Goal: Task Accomplishment & Management: Manage account settings

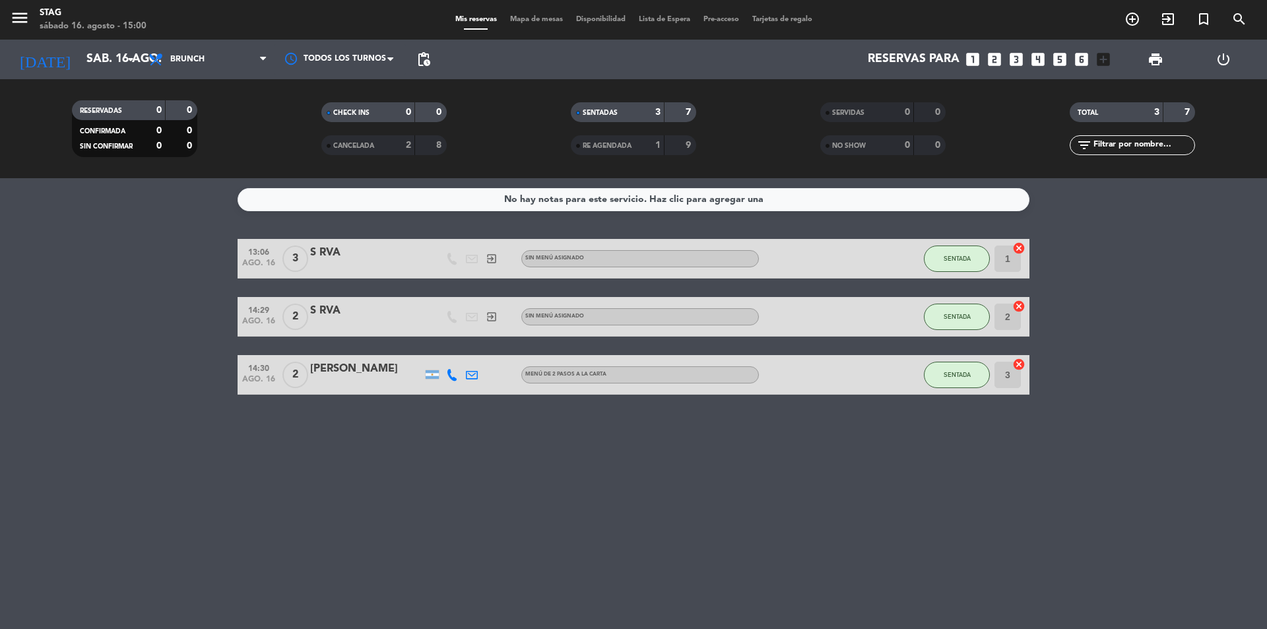
scroll to position [50, 0]
click at [998, 61] on icon "looks_two" at bounding box center [994, 59] width 17 height 17
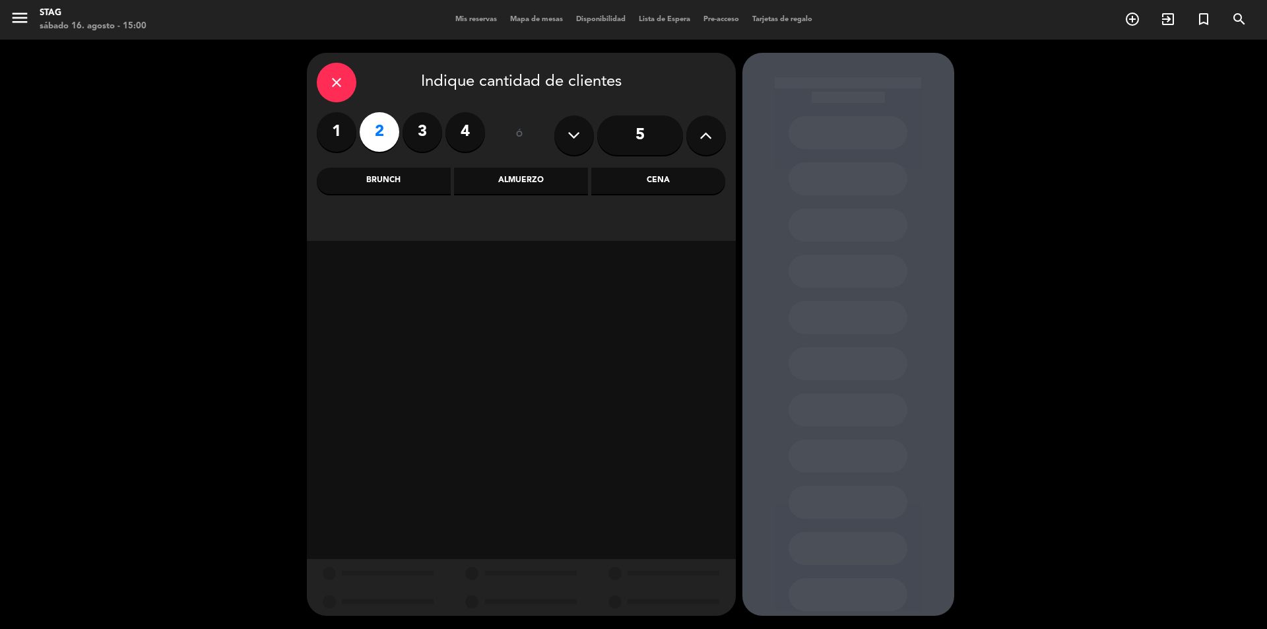
click at [566, 179] on div "Almuerzo" at bounding box center [521, 181] width 134 height 26
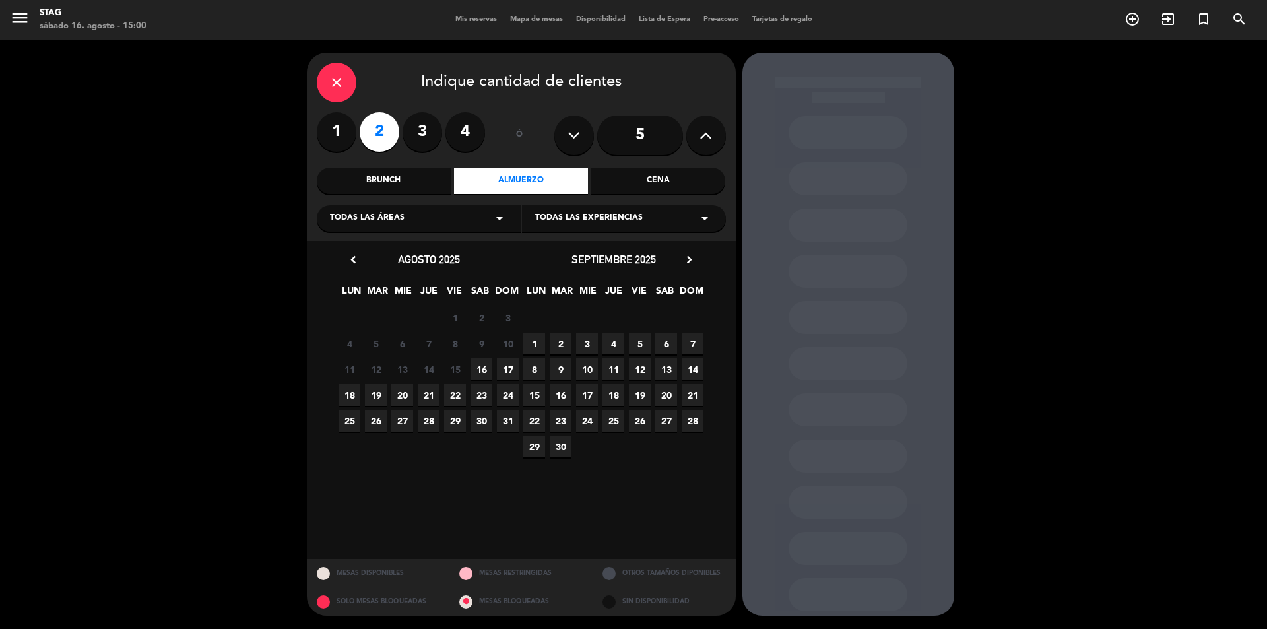
click at [438, 177] on div "Brunch" at bounding box center [384, 181] width 134 height 26
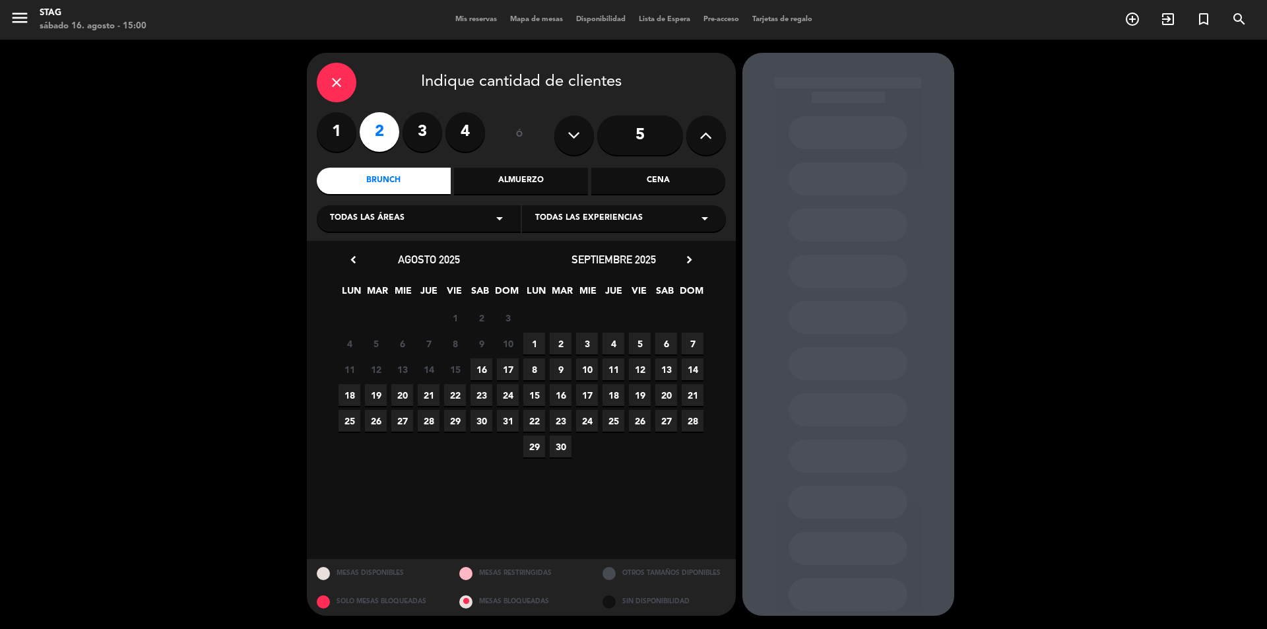
click at [482, 369] on span "16" at bounding box center [481, 369] width 22 height 22
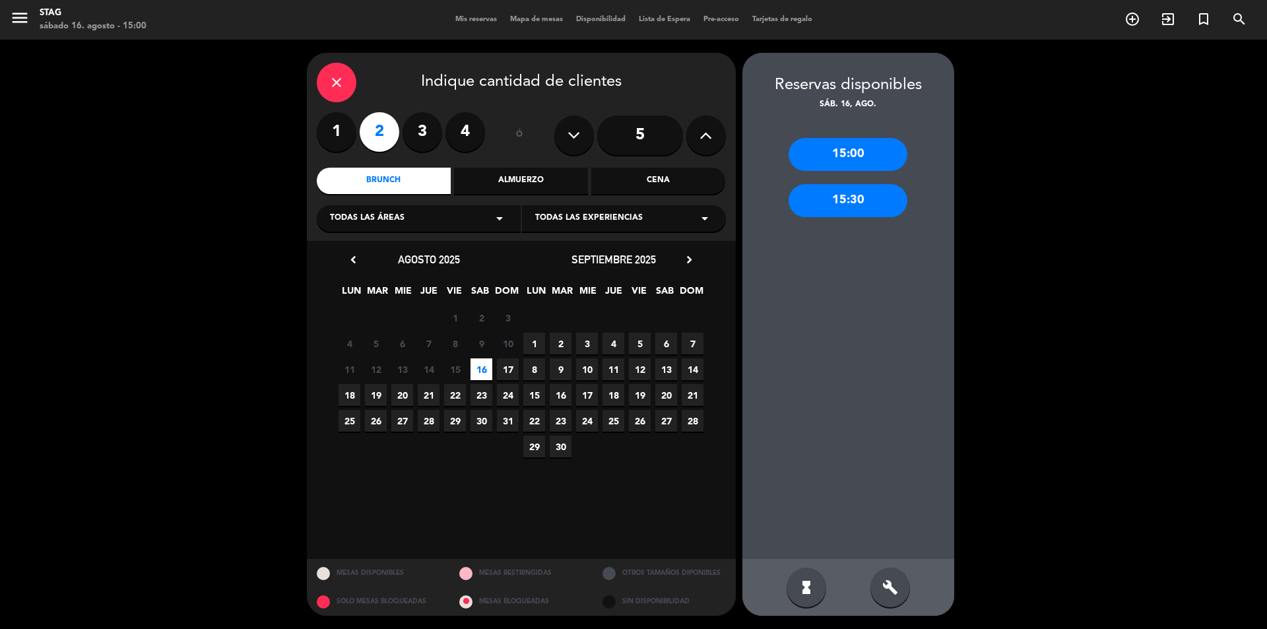
click at [844, 143] on div "15:00" at bounding box center [847, 154] width 119 height 33
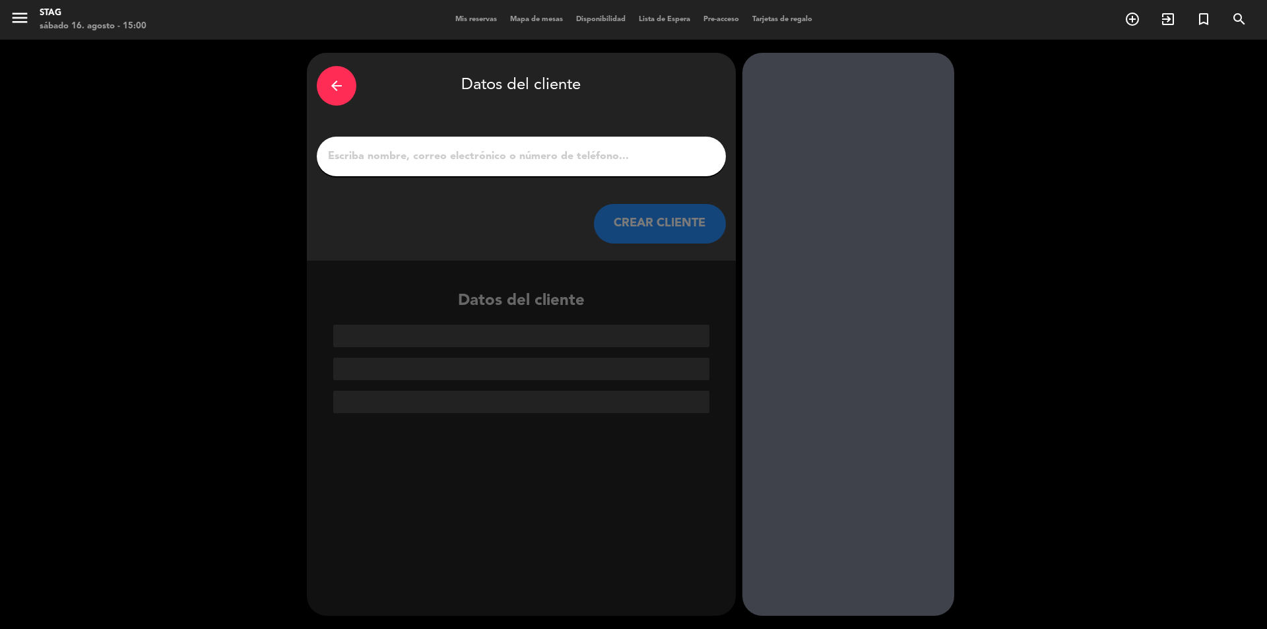
click at [644, 159] on input "1" at bounding box center [521, 156] width 389 height 18
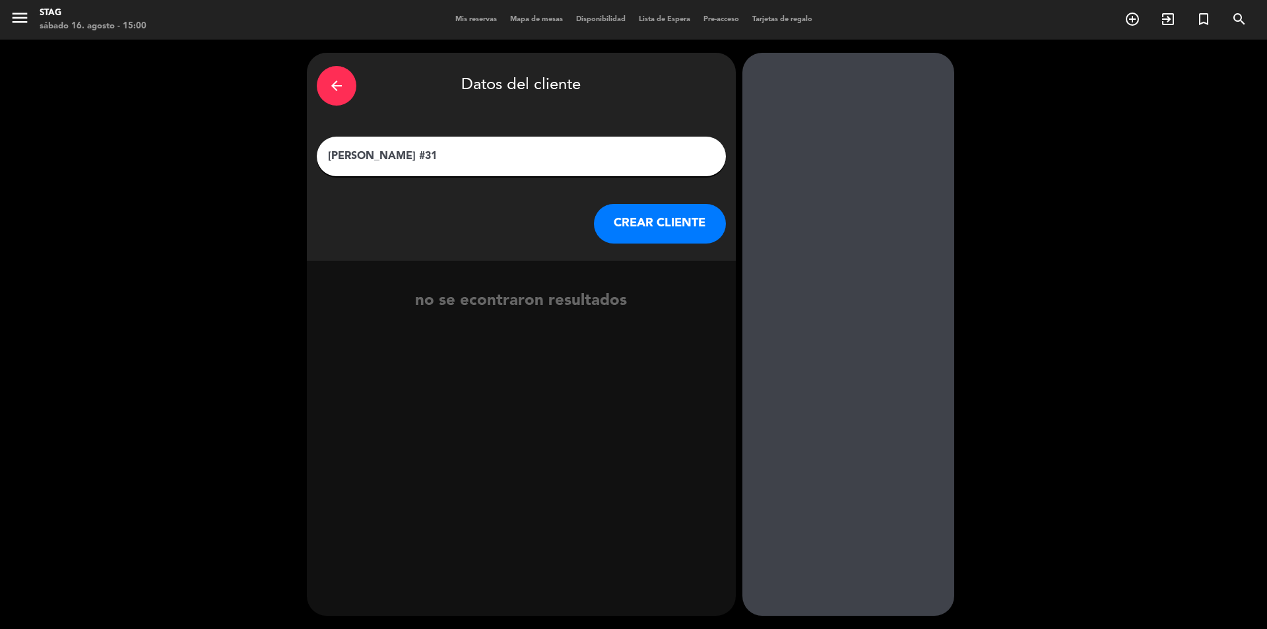
type input "[PERSON_NAME] #31"
click at [635, 218] on button "CREAR CLIENTE" at bounding box center [660, 224] width 132 height 40
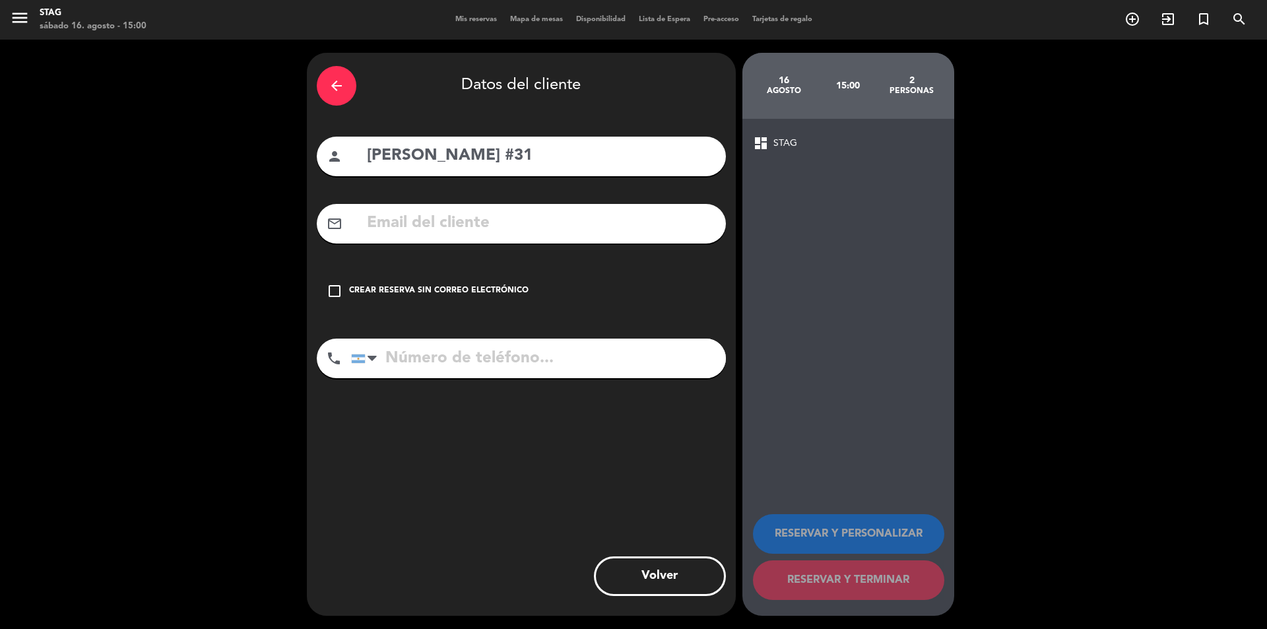
click at [477, 291] on div "Crear reserva sin correo electrónico" at bounding box center [438, 290] width 179 height 13
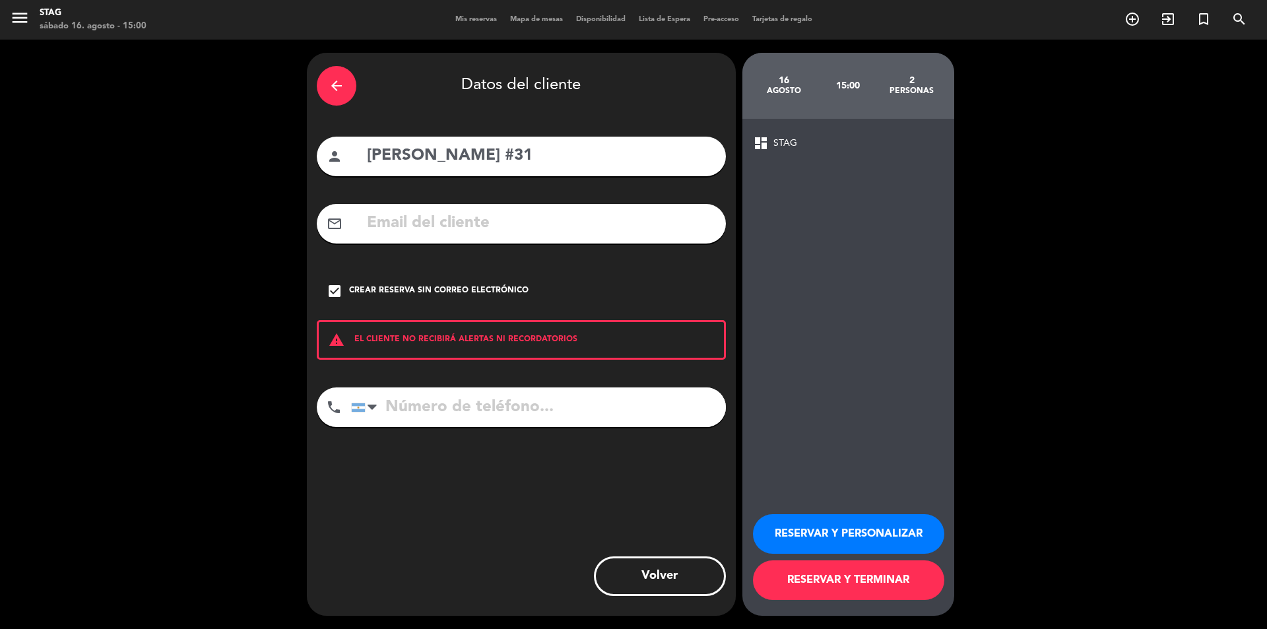
click at [799, 532] on button "RESERVAR Y PERSONALIZAR" at bounding box center [848, 534] width 191 height 40
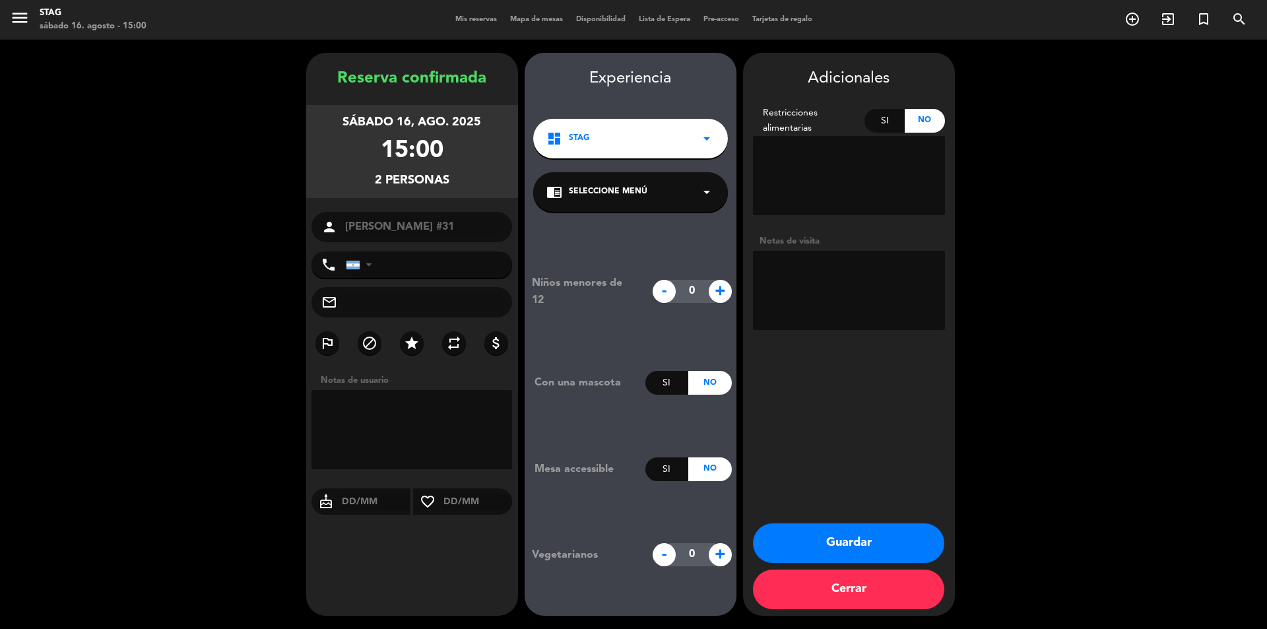
click at [875, 536] on button "Guardar" at bounding box center [848, 543] width 191 height 40
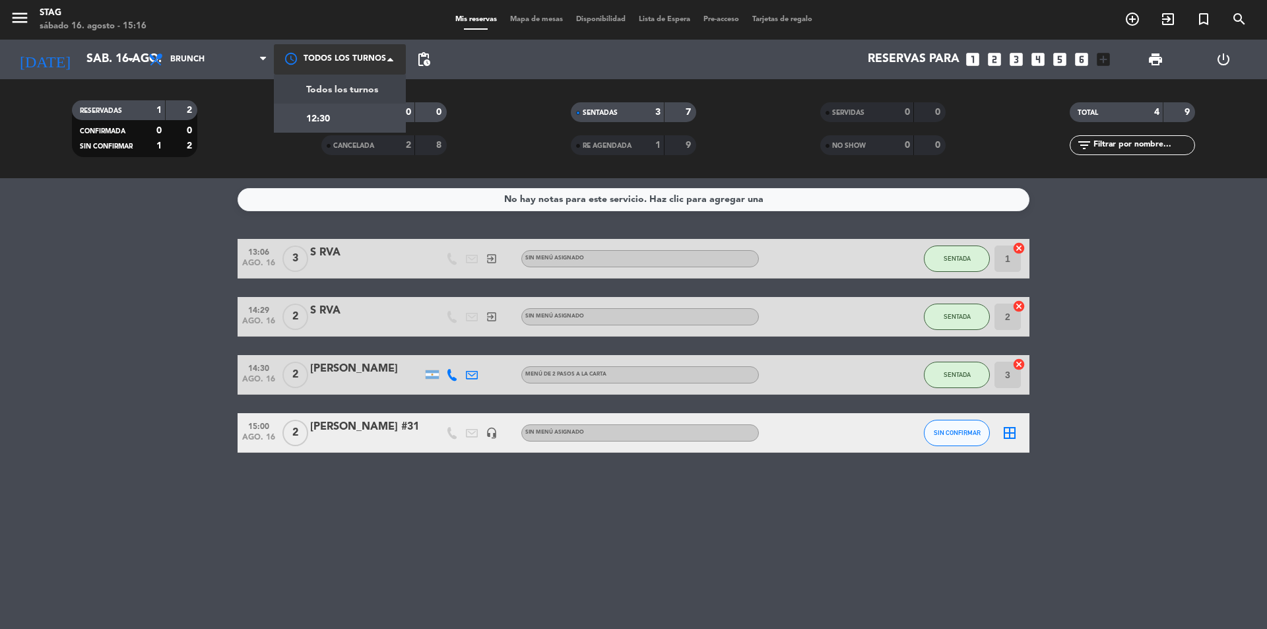
click at [344, 57] on div at bounding box center [340, 59] width 132 height 30
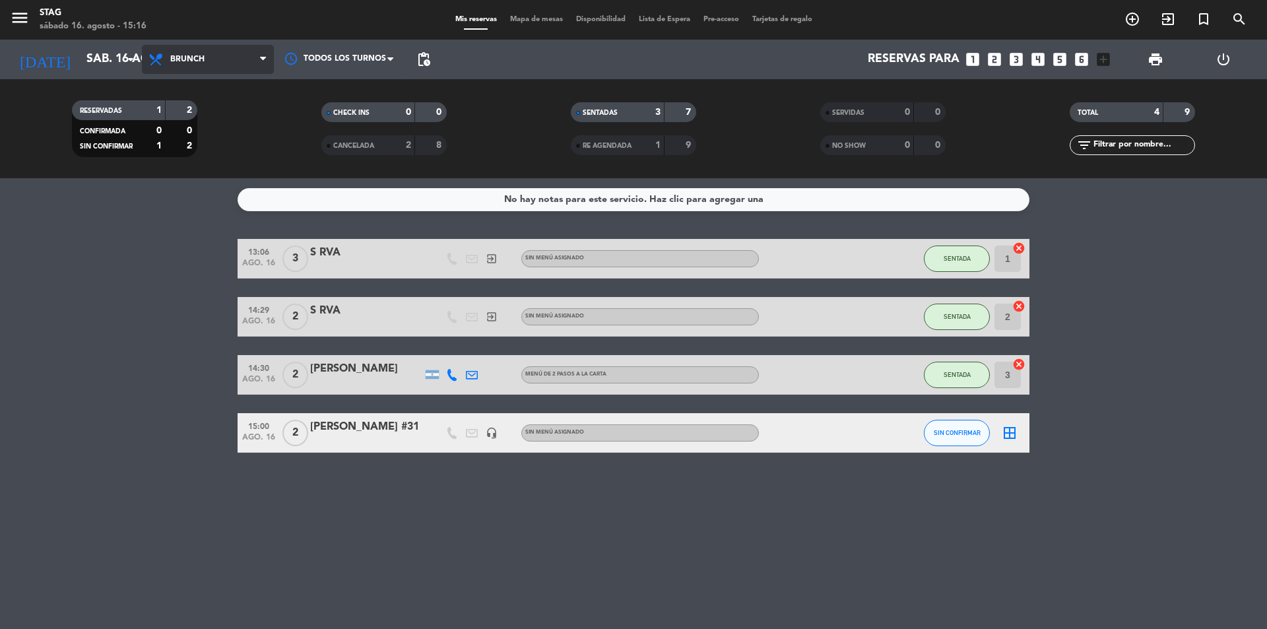
click at [249, 59] on span "Brunch" at bounding box center [208, 59] width 132 height 29
click at [219, 123] on div "menu STAG [DATE] 16. agosto - 15:16 Mis reservas Mapa de mesas Disponibilidad L…" at bounding box center [633, 89] width 1267 height 178
click at [291, 64] on div at bounding box center [340, 59] width 132 height 30
click at [231, 49] on span "Brunch" at bounding box center [208, 59] width 132 height 29
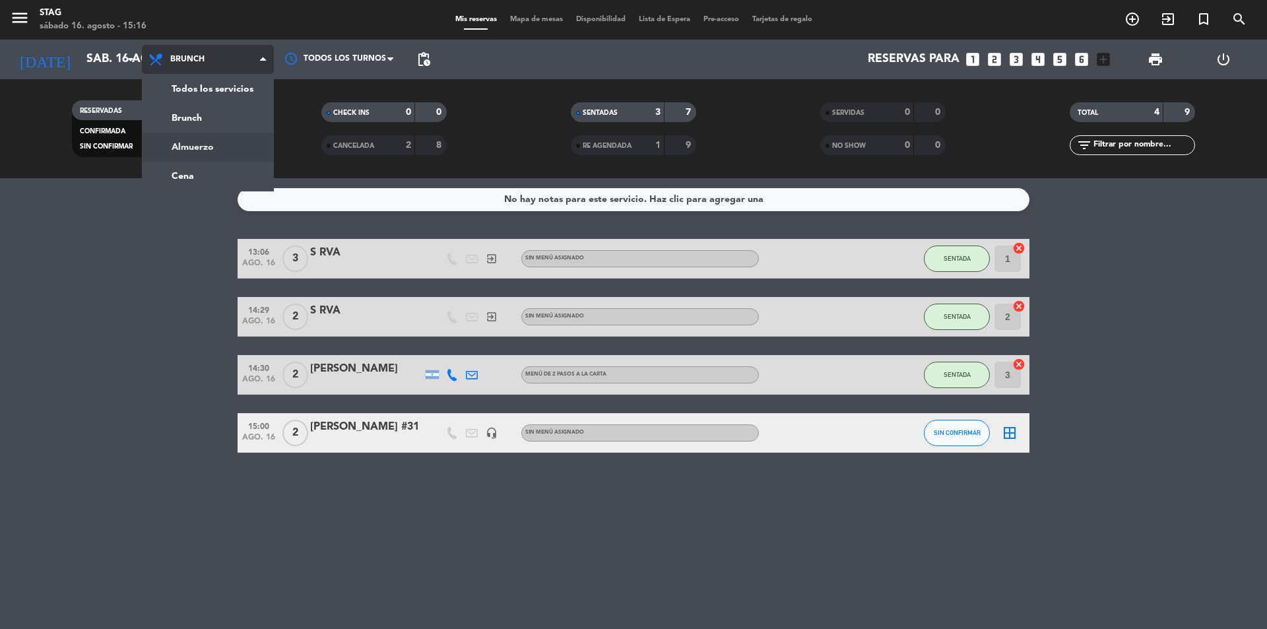
click at [223, 139] on div "menu STAG [DATE] 16. agosto - 15:16 Mis reservas Mapa de mesas Disponibilidad L…" at bounding box center [633, 89] width 1267 height 178
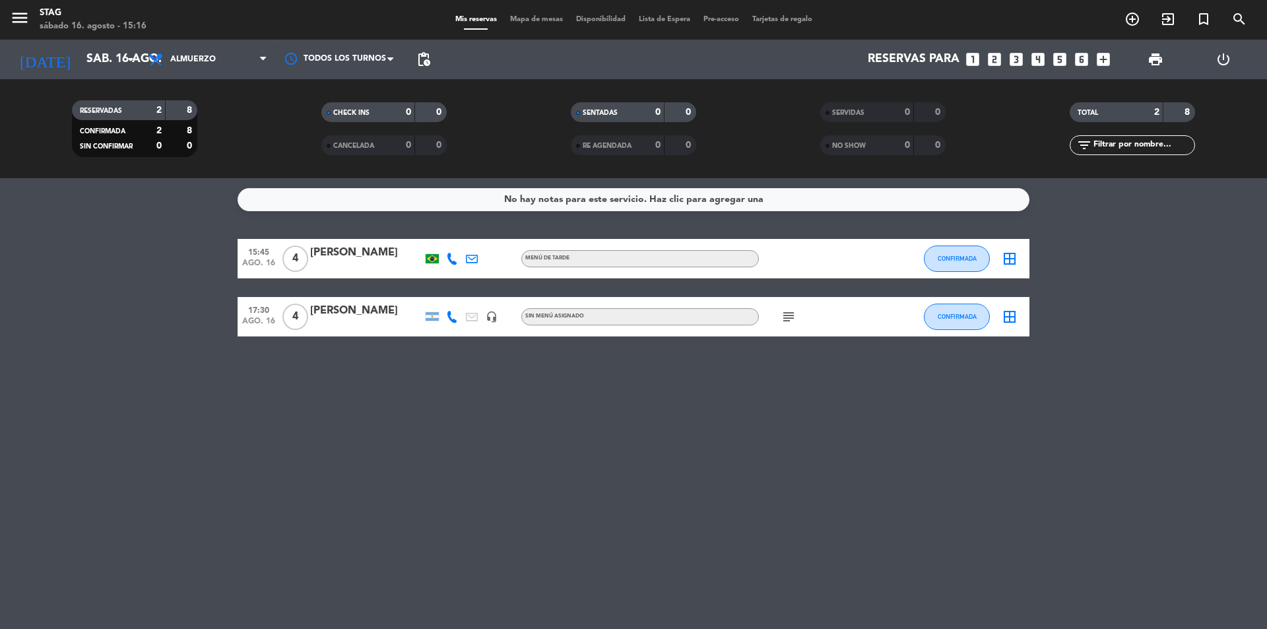
click at [303, 259] on span "4" at bounding box center [295, 258] width 26 height 26
click at [394, 402] on div "No hay notas para este servicio. Haz clic para agregar una 15:45 [DATE] 4 STAG …" at bounding box center [633, 403] width 1267 height 451
click at [951, 263] on button "CONFIRMADA" at bounding box center [957, 258] width 66 height 26
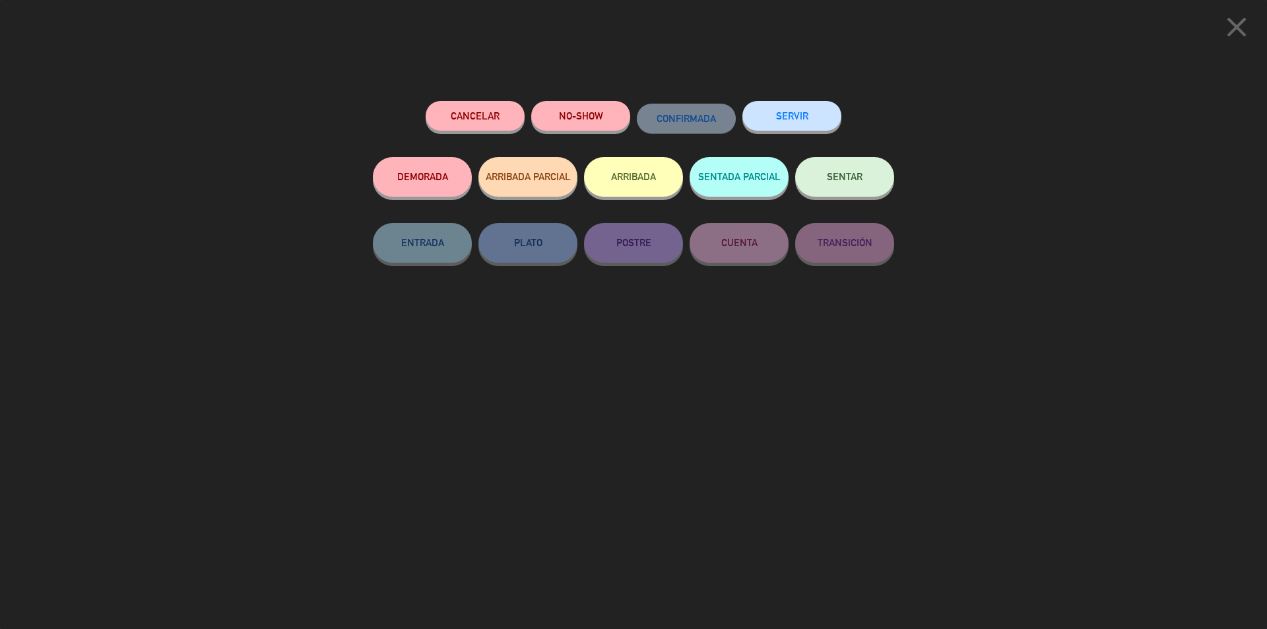
click at [850, 170] on button "SENTAR" at bounding box center [844, 177] width 99 height 40
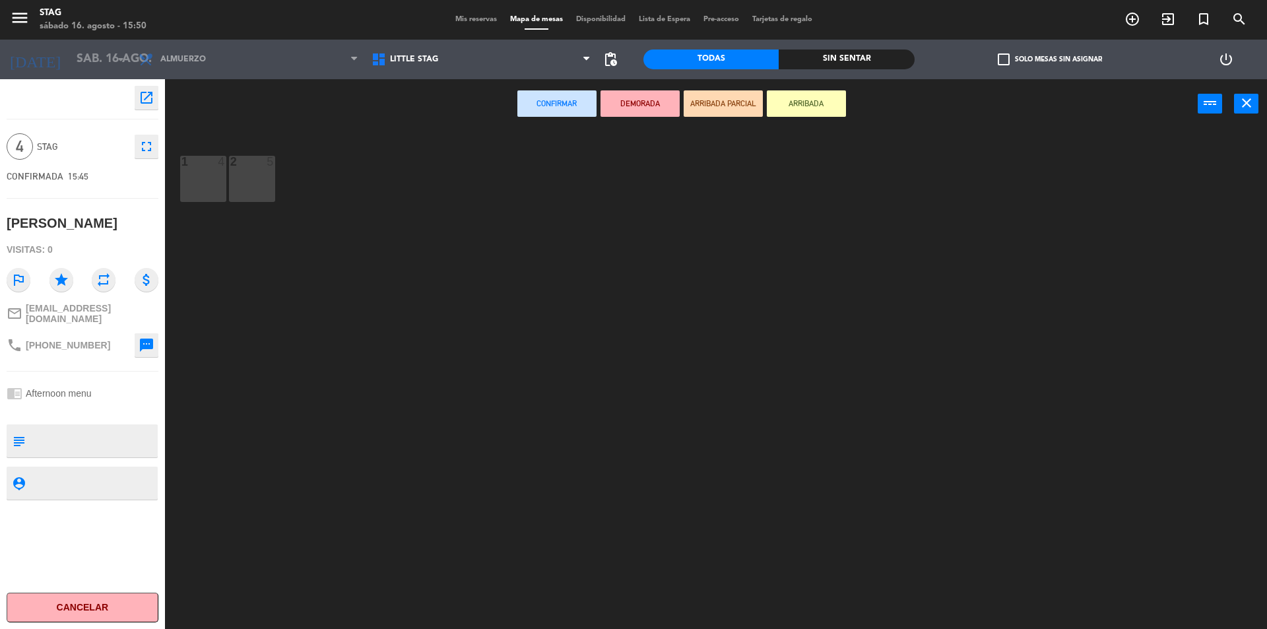
click at [504, 16] on span "Mapa de mesas" at bounding box center [536, 19] width 66 height 7
click at [481, 13] on div "menu STAG [DATE] 16. agosto - 15:50 Mis reservas Mapa de mesas Disponibilidad L…" at bounding box center [633, 20] width 1267 height 40
click at [474, 17] on span "Mis reservas" at bounding box center [476, 19] width 55 height 7
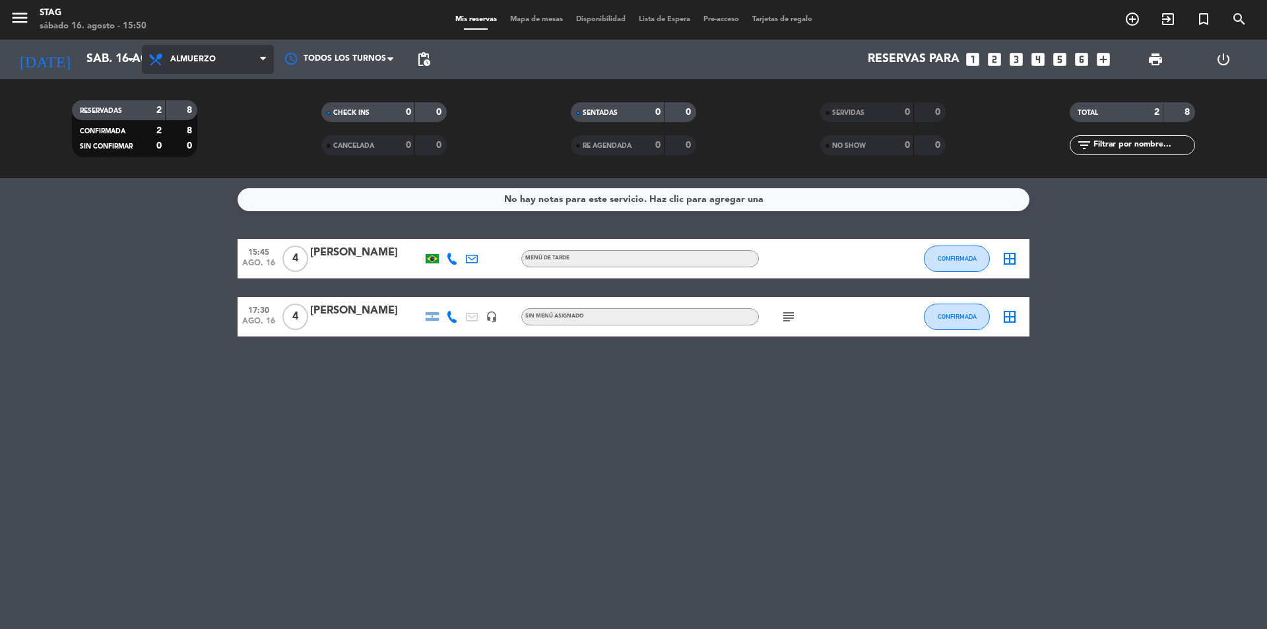
click at [252, 68] on span "Almuerzo" at bounding box center [208, 59] width 132 height 29
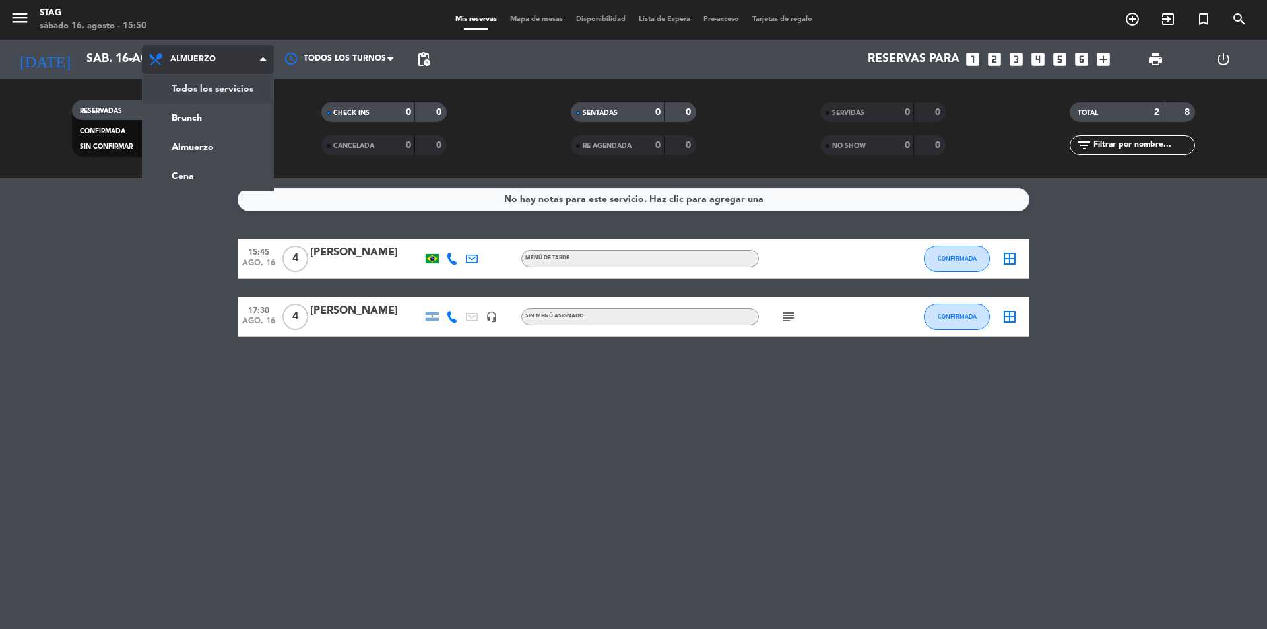
click at [246, 88] on div "menu STAG [DATE] 16. agosto - 15:50 Mis reservas Mapa de mesas Disponibilidad L…" at bounding box center [633, 89] width 1267 height 178
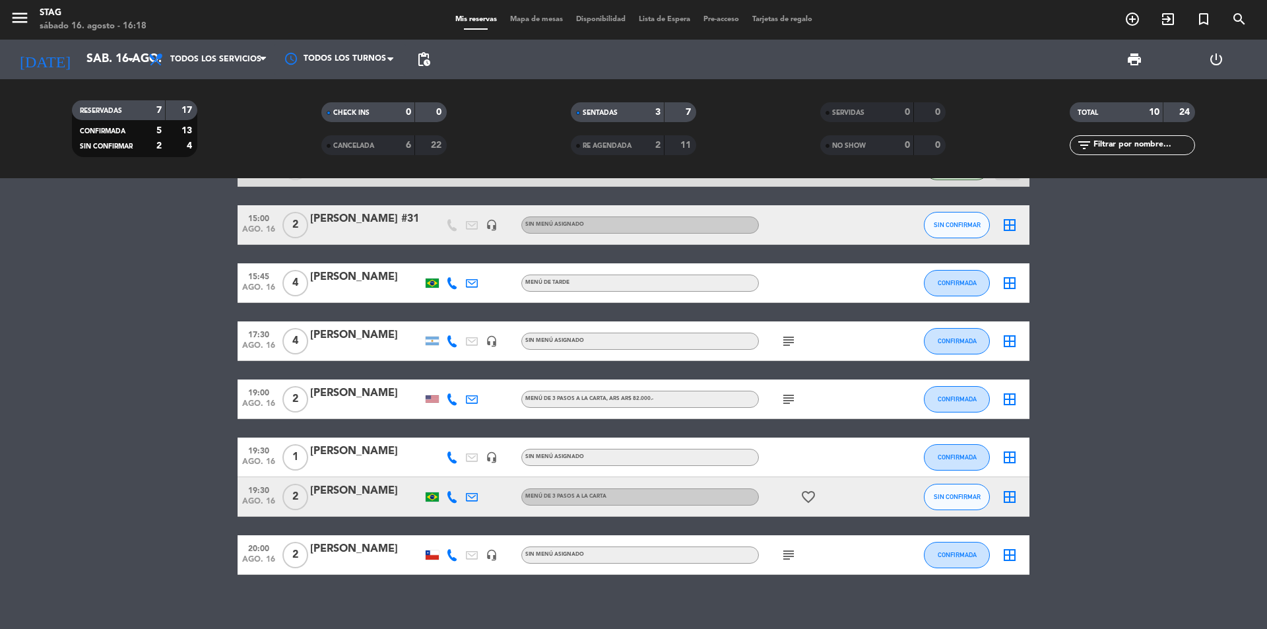
scroll to position [187, 0]
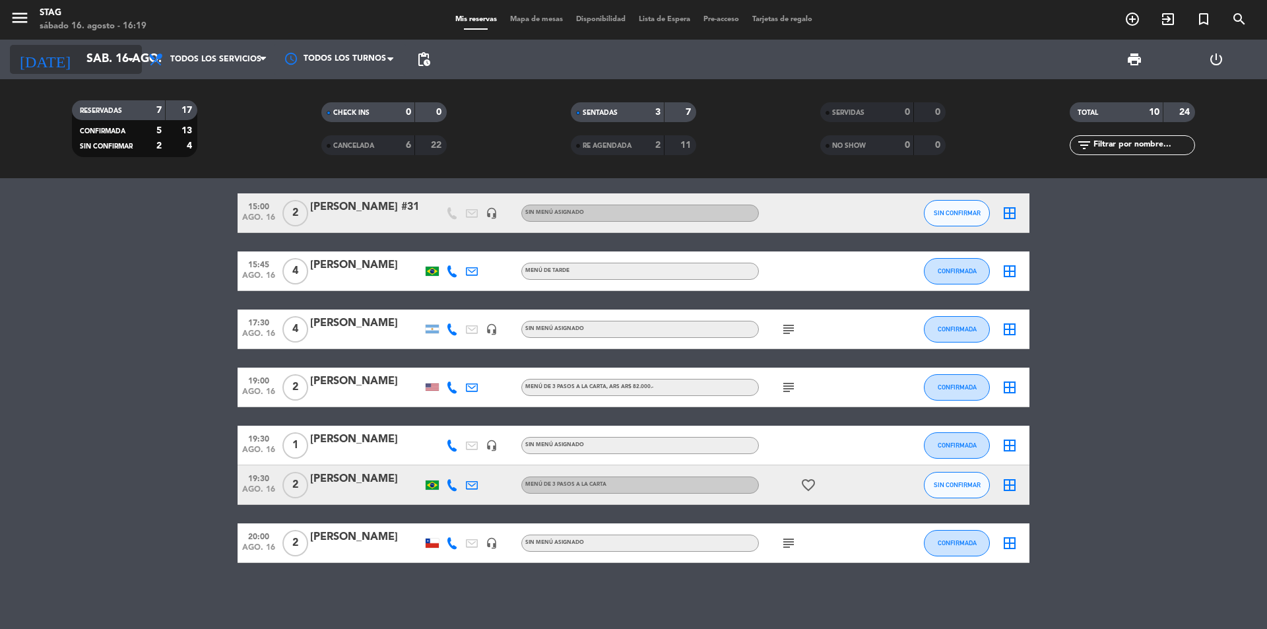
click at [133, 61] on icon "arrow_drop_down" at bounding box center [131, 59] width 16 height 16
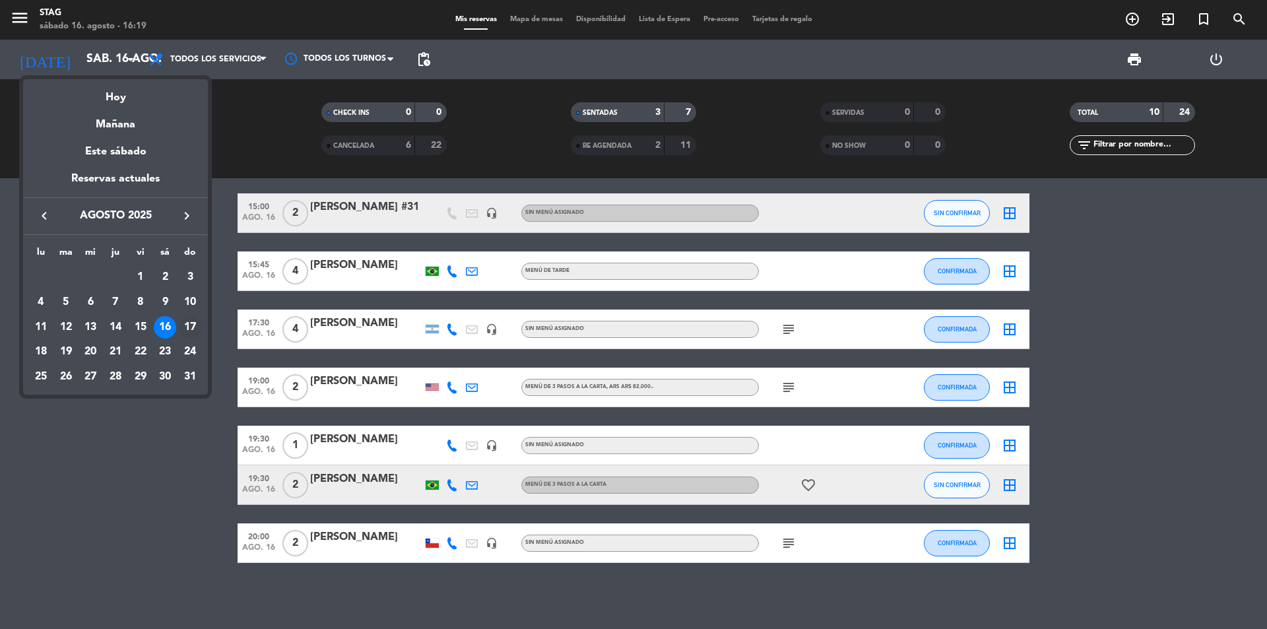
click at [192, 327] on div "17" at bounding box center [190, 327] width 22 height 22
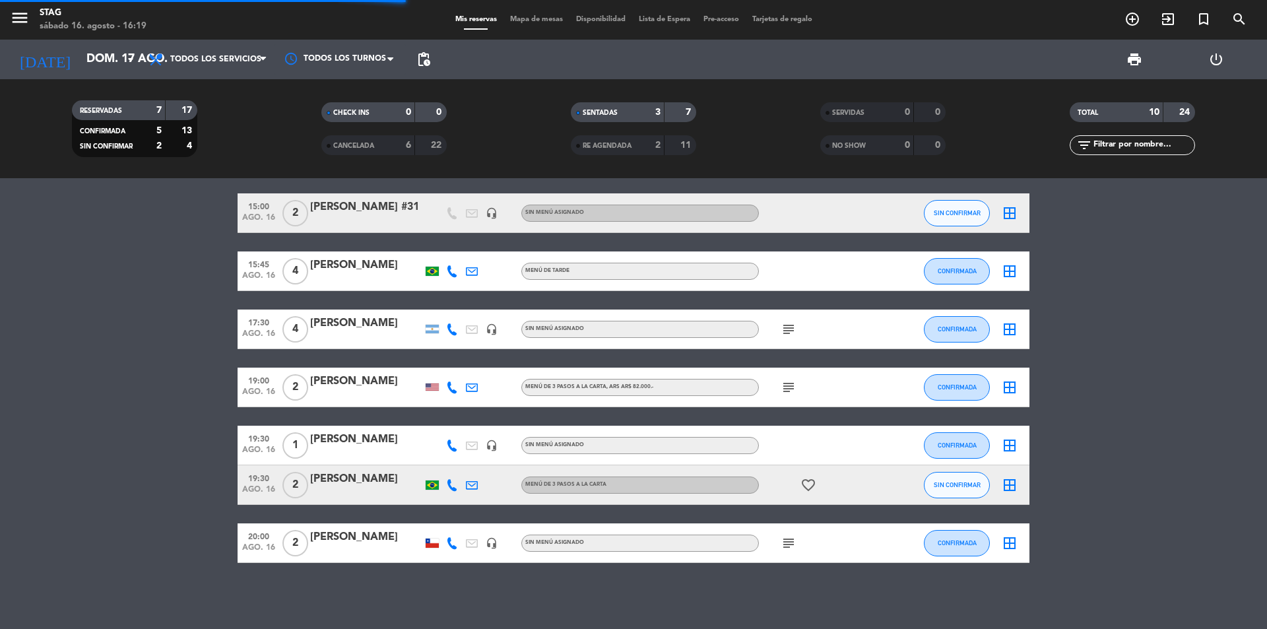
scroll to position [0, 0]
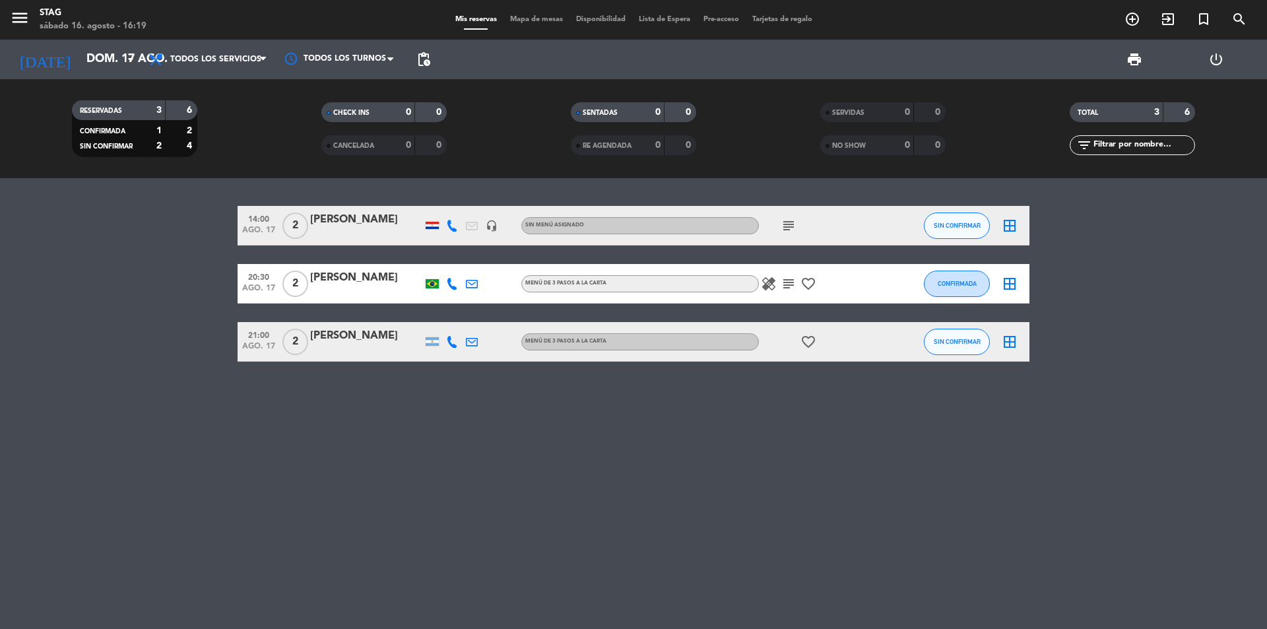
click at [344, 335] on div "[PERSON_NAME]" at bounding box center [366, 335] width 112 height 17
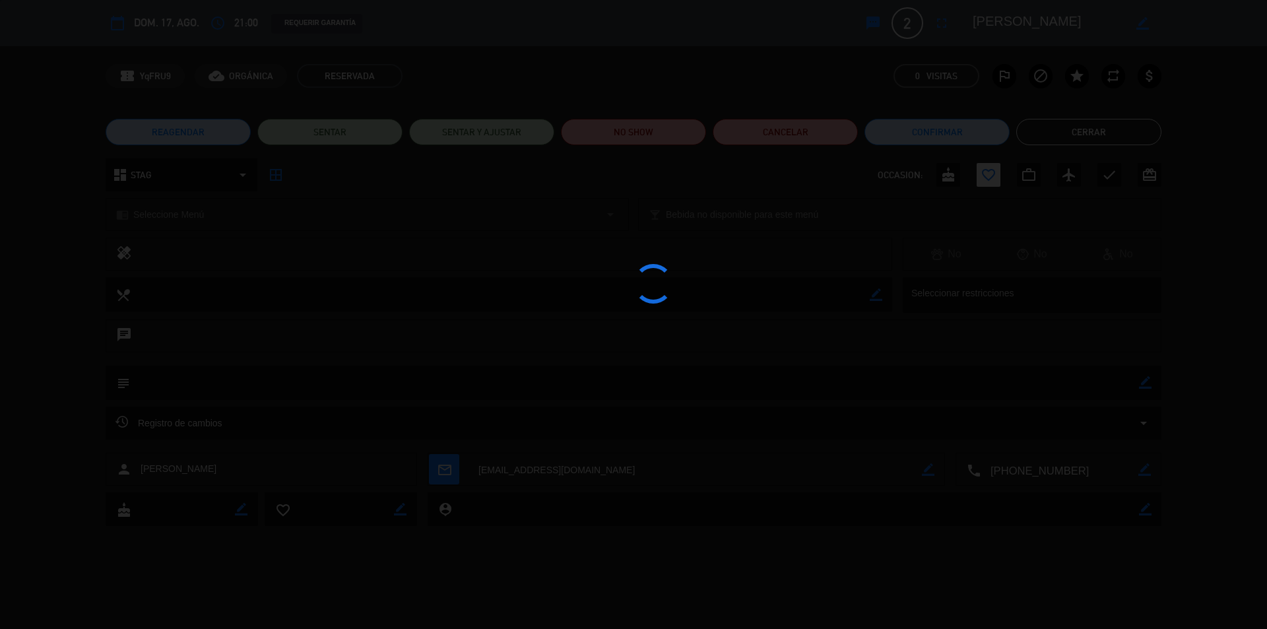
click at [344, 335] on div at bounding box center [633, 314] width 1267 height 629
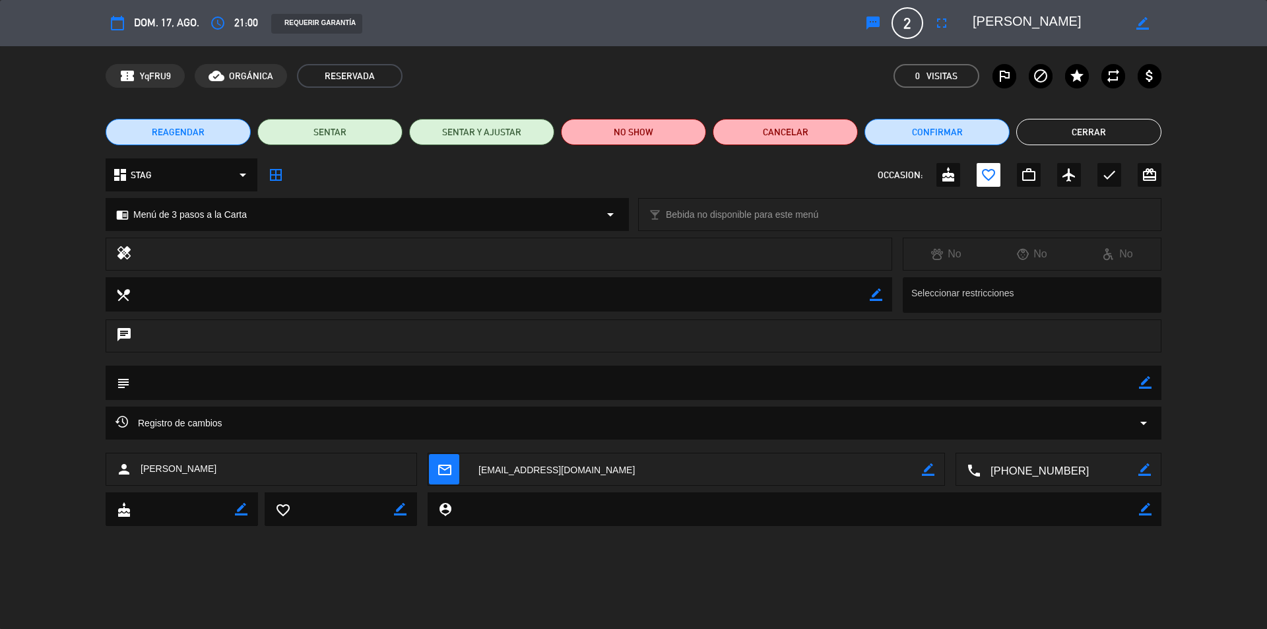
click at [185, 20] on span "dom. 17, ago." at bounding box center [166, 23] width 65 height 18
click at [183, 24] on span "dom. 17, ago." at bounding box center [166, 23] width 65 height 18
click at [1069, 125] on button "Cerrar" at bounding box center [1088, 132] width 145 height 26
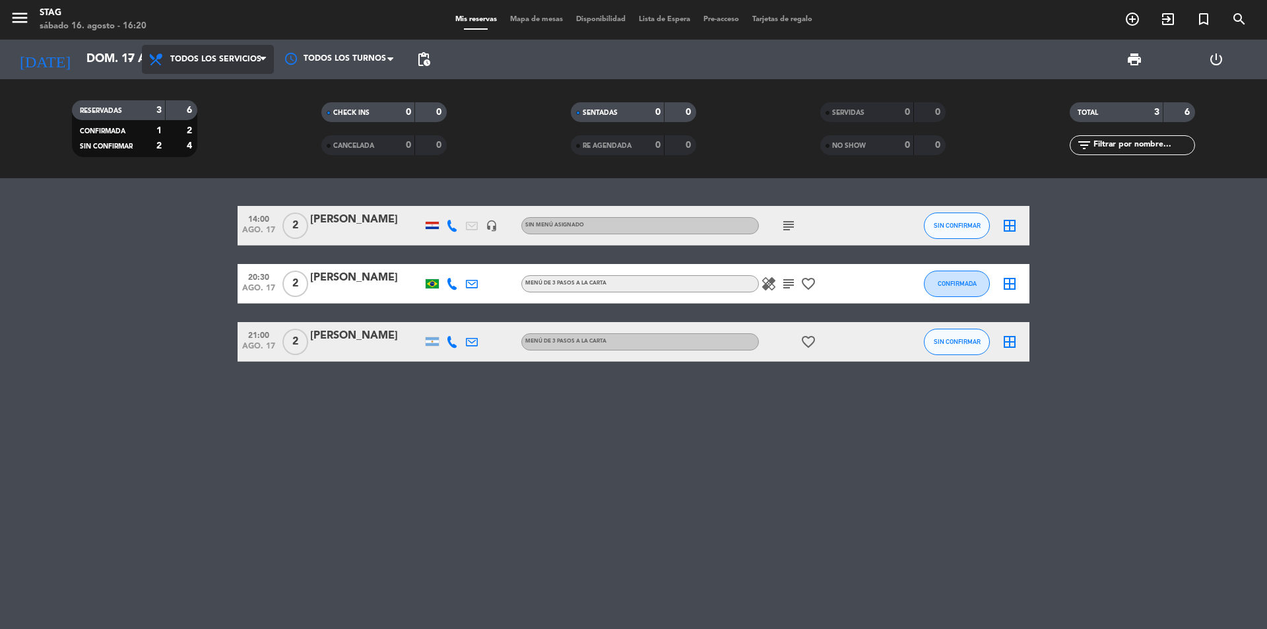
click at [224, 58] on span "Todos los servicios" at bounding box center [215, 59] width 91 height 9
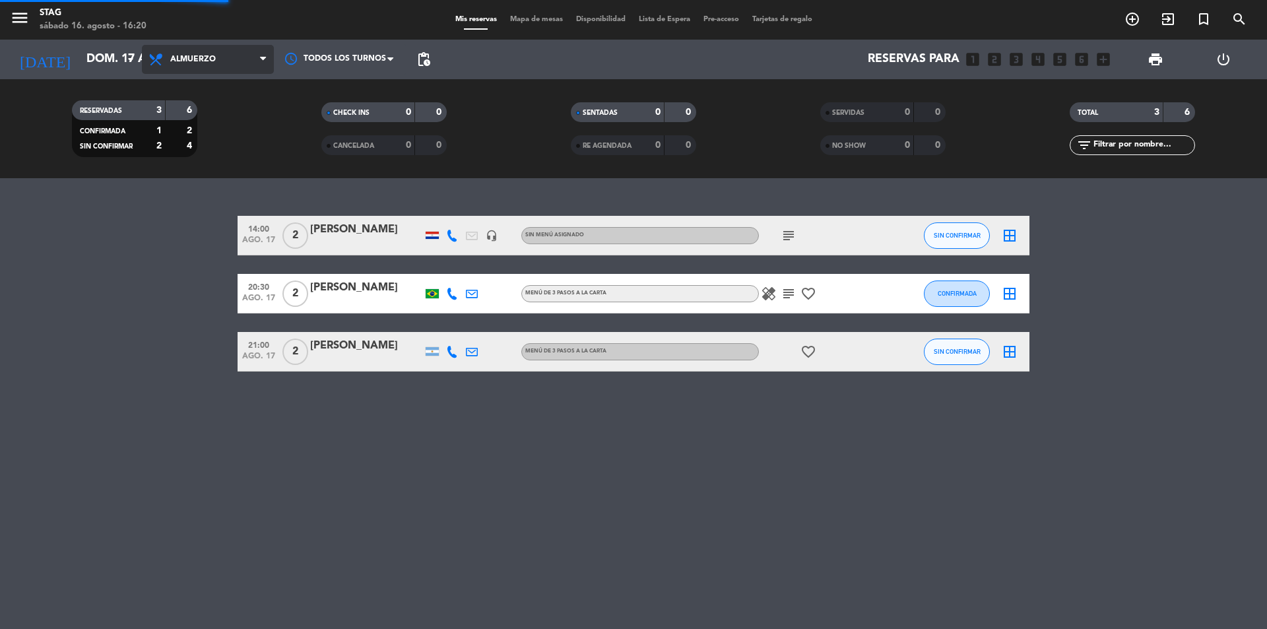
click at [215, 151] on div "menu STAG [DATE] 16. agosto - 16:20 Mis reservas Mapa de mesas Disponibilidad L…" at bounding box center [633, 89] width 1267 height 178
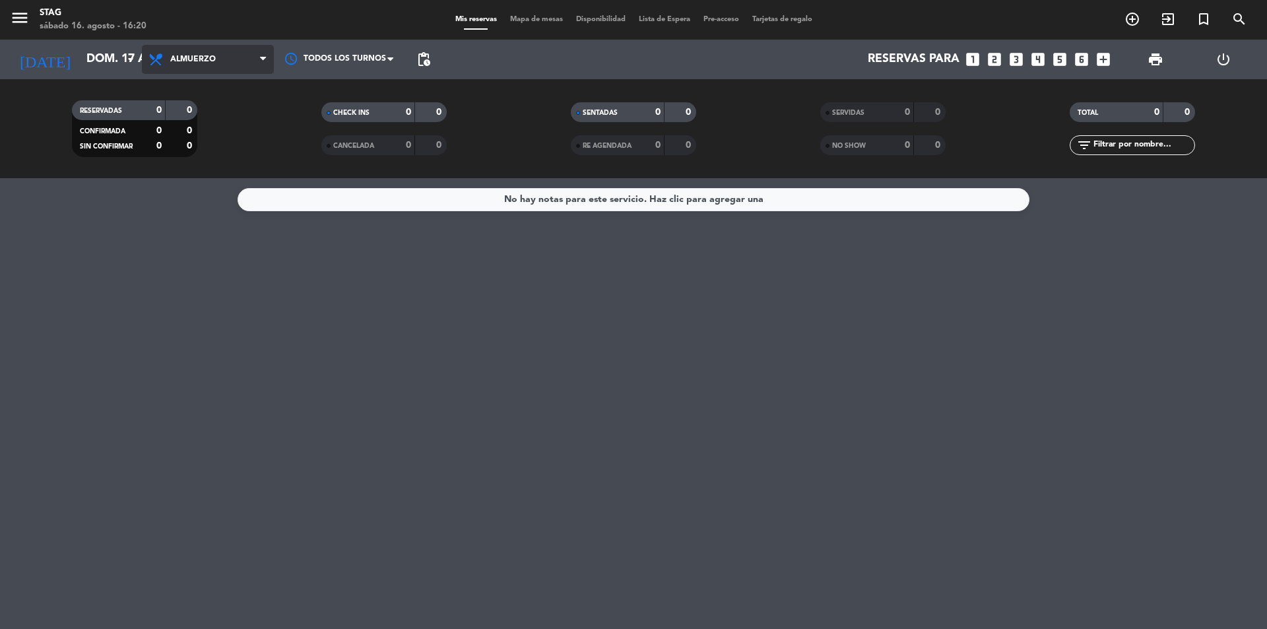
click at [218, 55] on span "Almuerzo" at bounding box center [208, 59] width 132 height 29
click at [199, 112] on div "menu STAG [DATE] 16. agosto - 16:20 Mis reservas Mapa de mesas Disponibilidad L…" at bounding box center [633, 89] width 1267 height 178
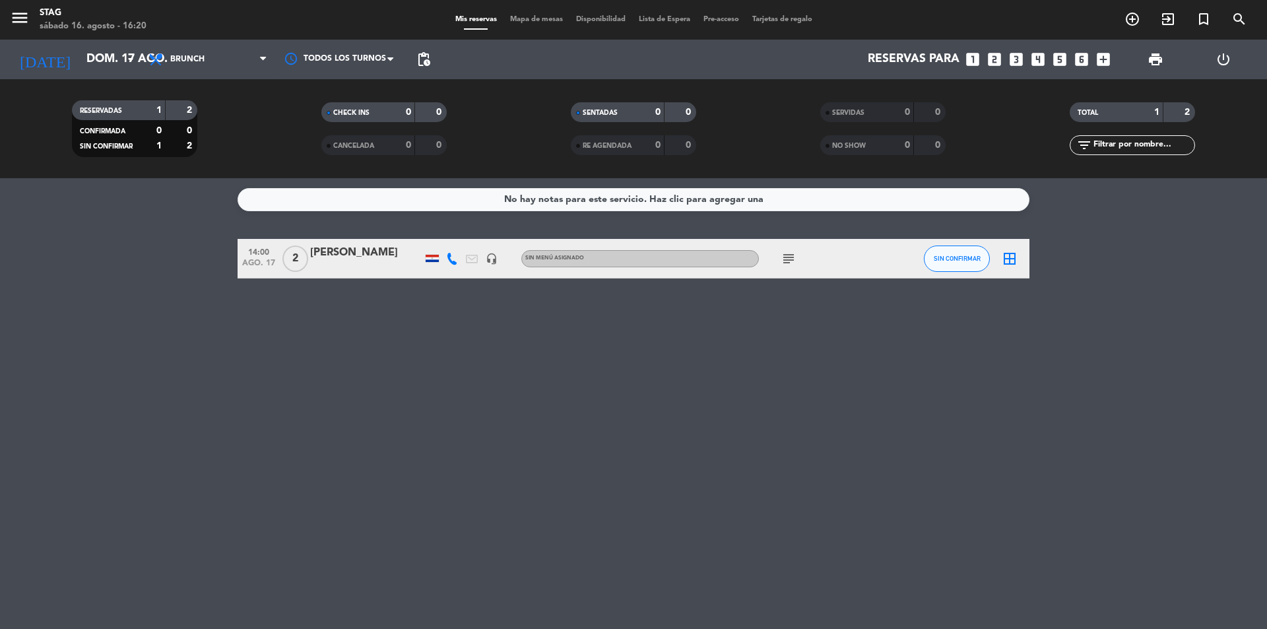
click at [299, 259] on span "2" at bounding box center [295, 258] width 26 height 26
click at [108, 51] on input "dom. 17 ago." at bounding box center [156, 59] width 153 height 26
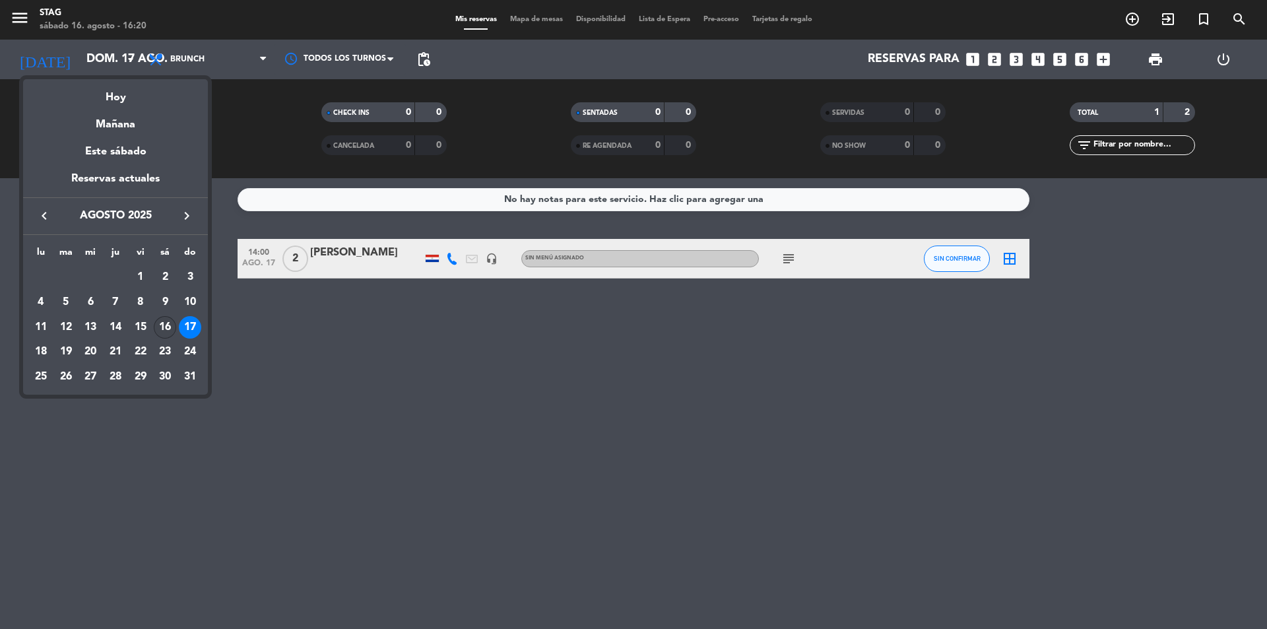
click at [166, 329] on div "16" at bounding box center [165, 327] width 22 height 22
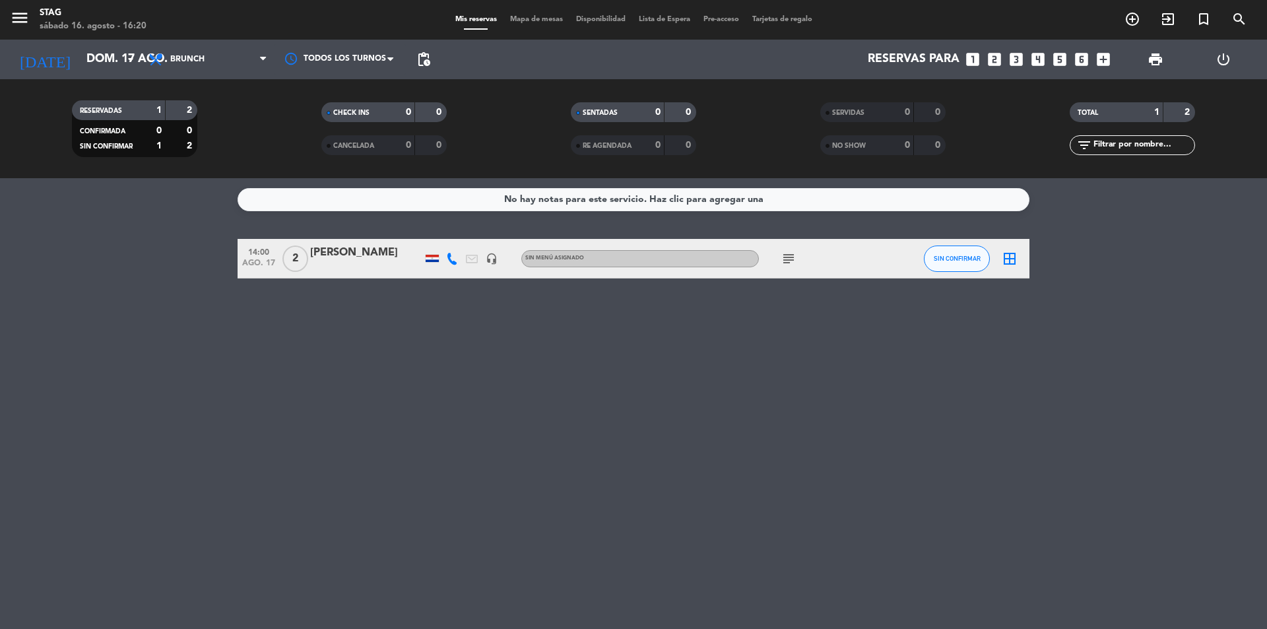
type input "sáb. 16 ago."
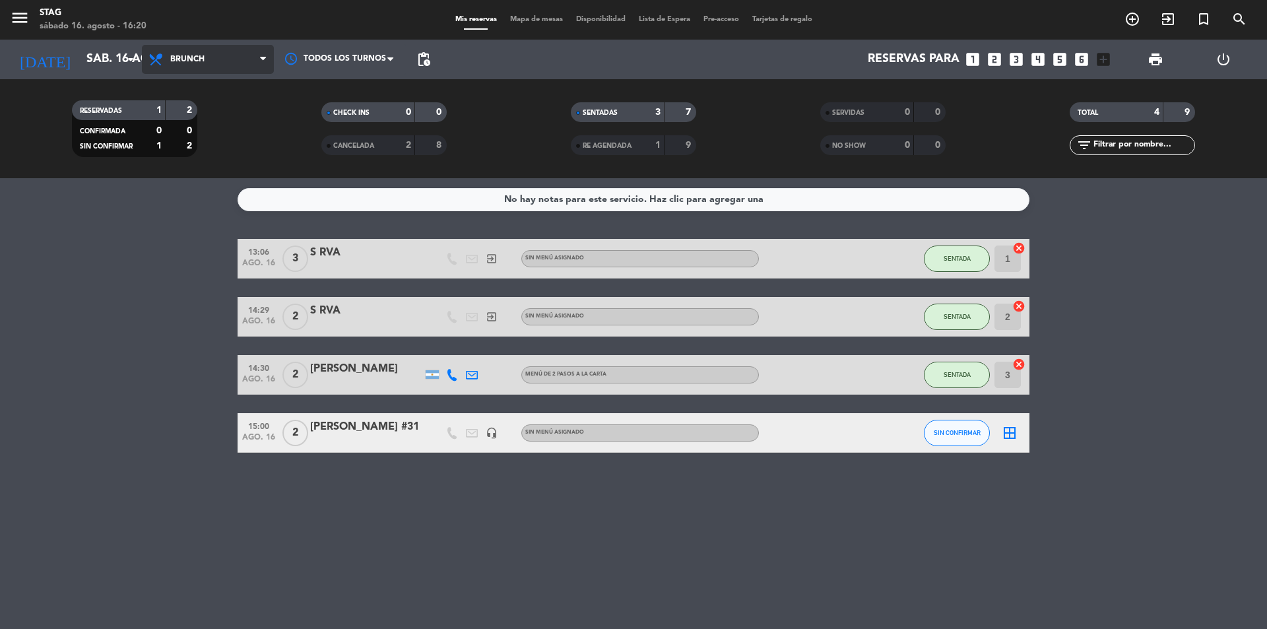
click at [203, 55] on span "Brunch" at bounding box center [187, 59] width 34 height 9
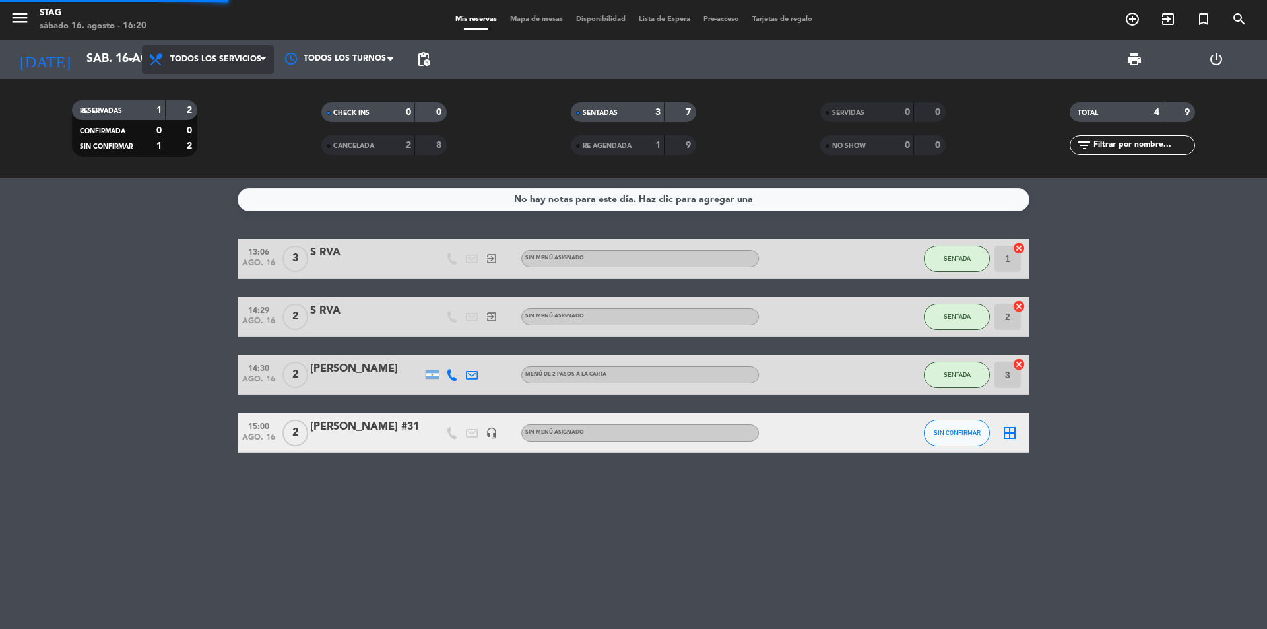
click at [198, 88] on div "menu STAG [DATE] 16. agosto - 16:20 Mis reservas Mapa de mesas Disponibilidad L…" at bounding box center [633, 89] width 1267 height 178
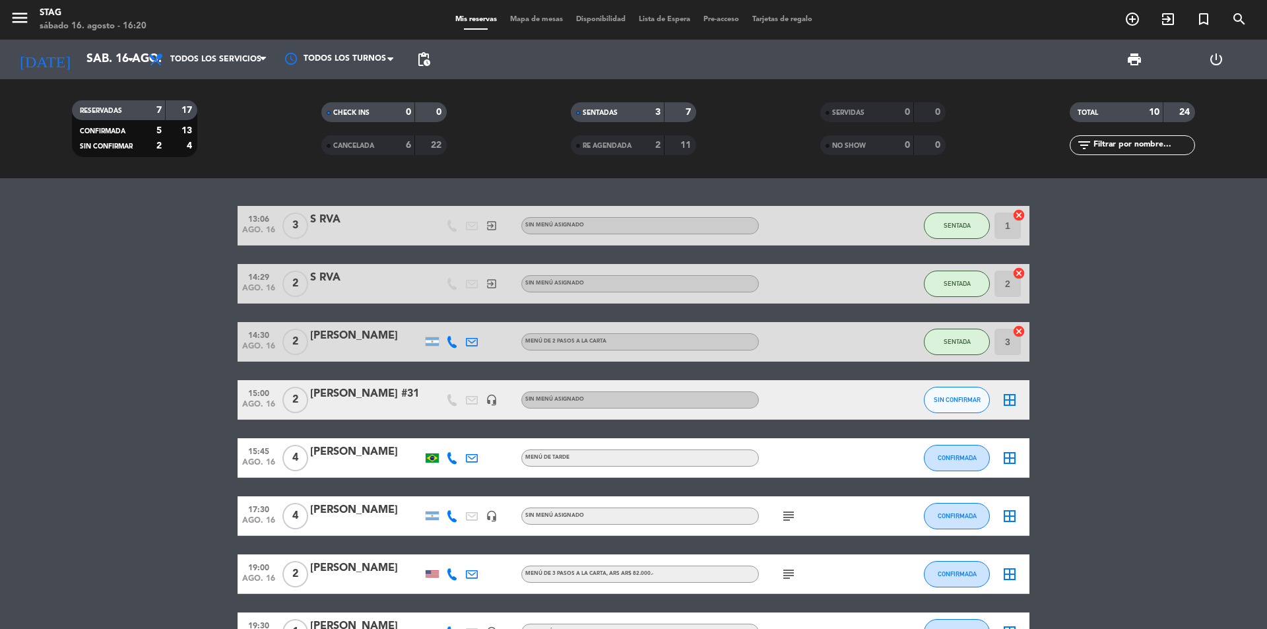
click at [298, 340] on span "2" at bounding box center [295, 342] width 26 height 26
click at [294, 463] on span "4" at bounding box center [295, 458] width 26 height 26
click at [296, 388] on span "2" at bounding box center [295, 400] width 26 height 26
click at [303, 397] on span "2" at bounding box center [295, 400] width 26 height 26
click at [302, 457] on span "4" at bounding box center [295, 458] width 26 height 26
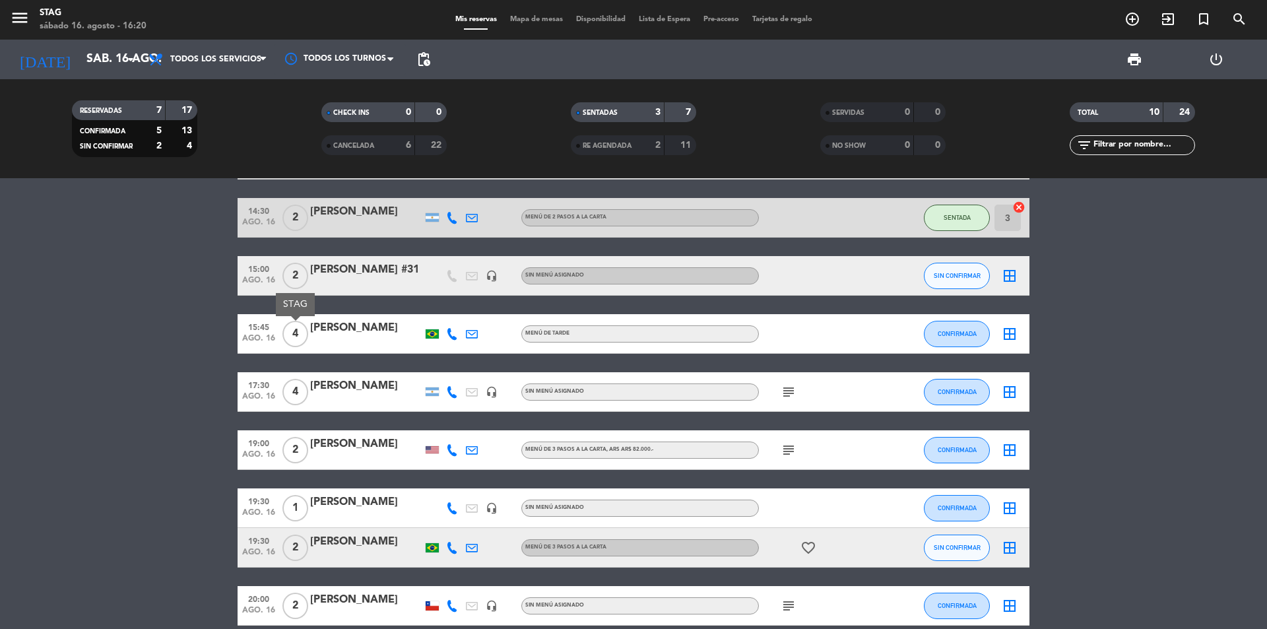
scroll to position [154, 0]
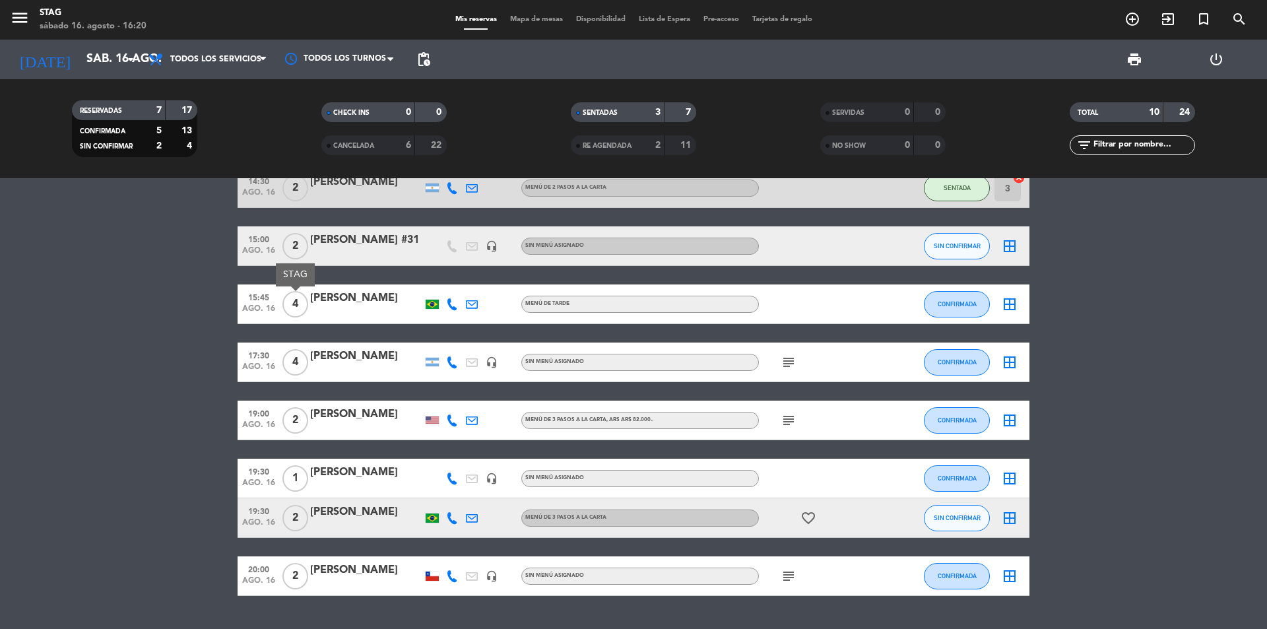
click at [290, 368] on span "4" at bounding box center [295, 362] width 26 height 26
click at [346, 361] on div "[PERSON_NAME]" at bounding box center [366, 356] width 112 height 17
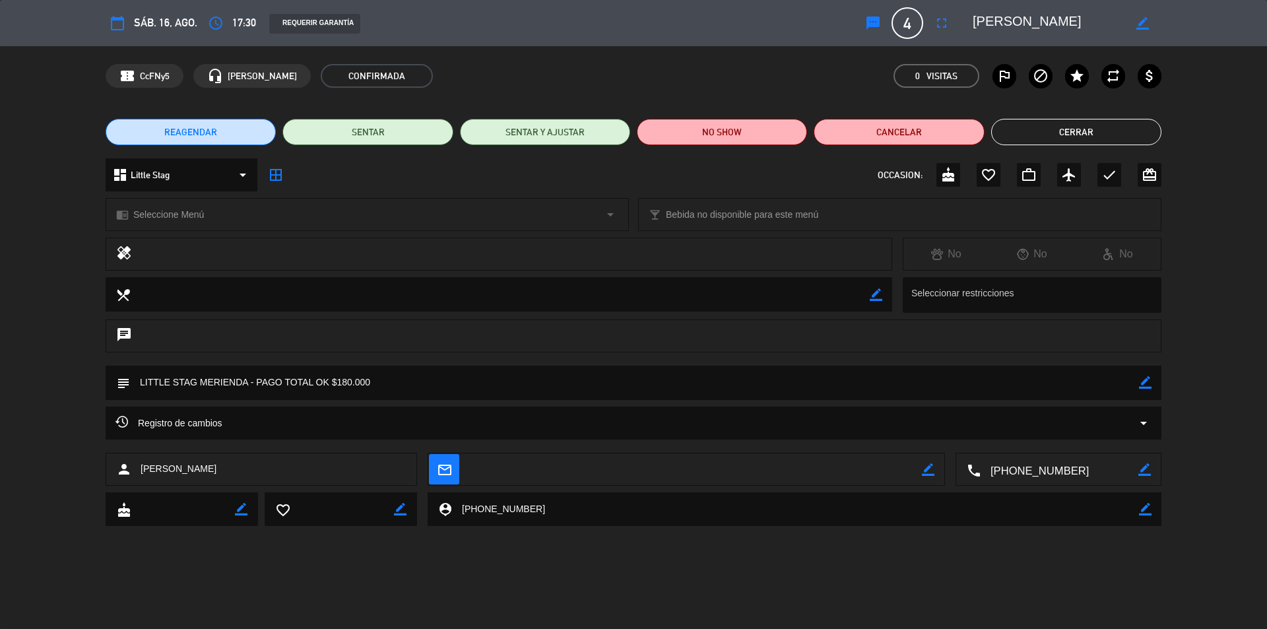
click at [532, 358] on div "chat" at bounding box center [633, 342] width 1267 height 46
click at [160, 20] on span "sáb. 16, ago." at bounding box center [165, 23] width 63 height 18
click at [1112, 132] on button "Cerrar" at bounding box center [1076, 132] width 170 height 26
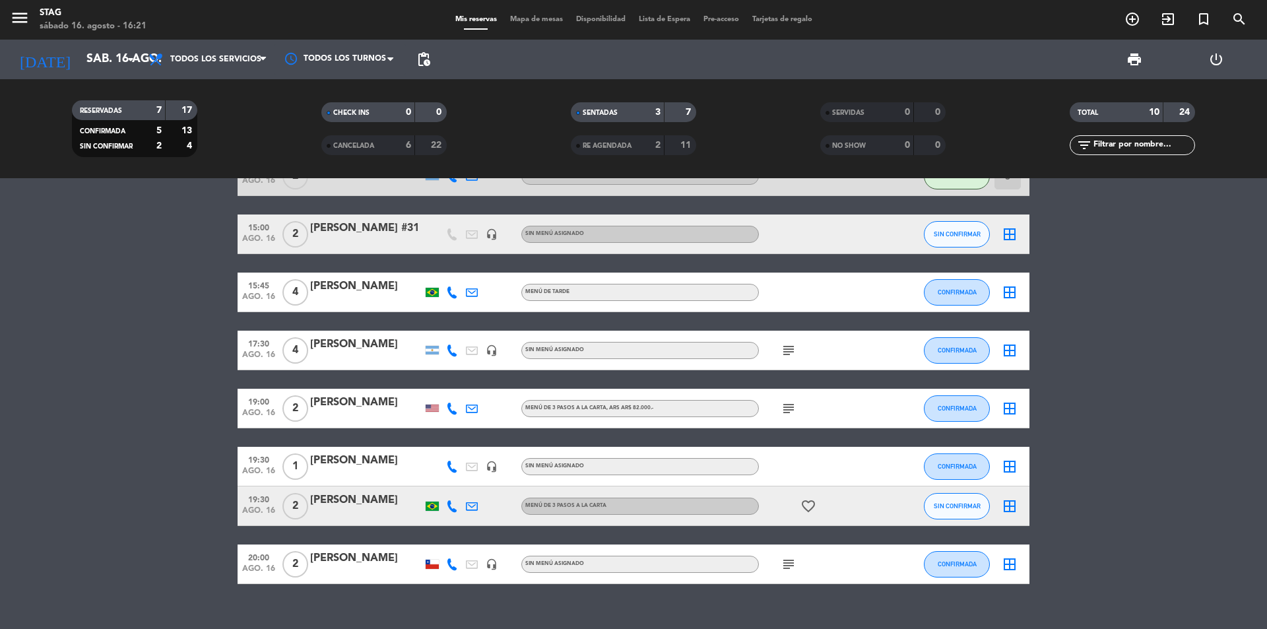
scroll to position [187, 0]
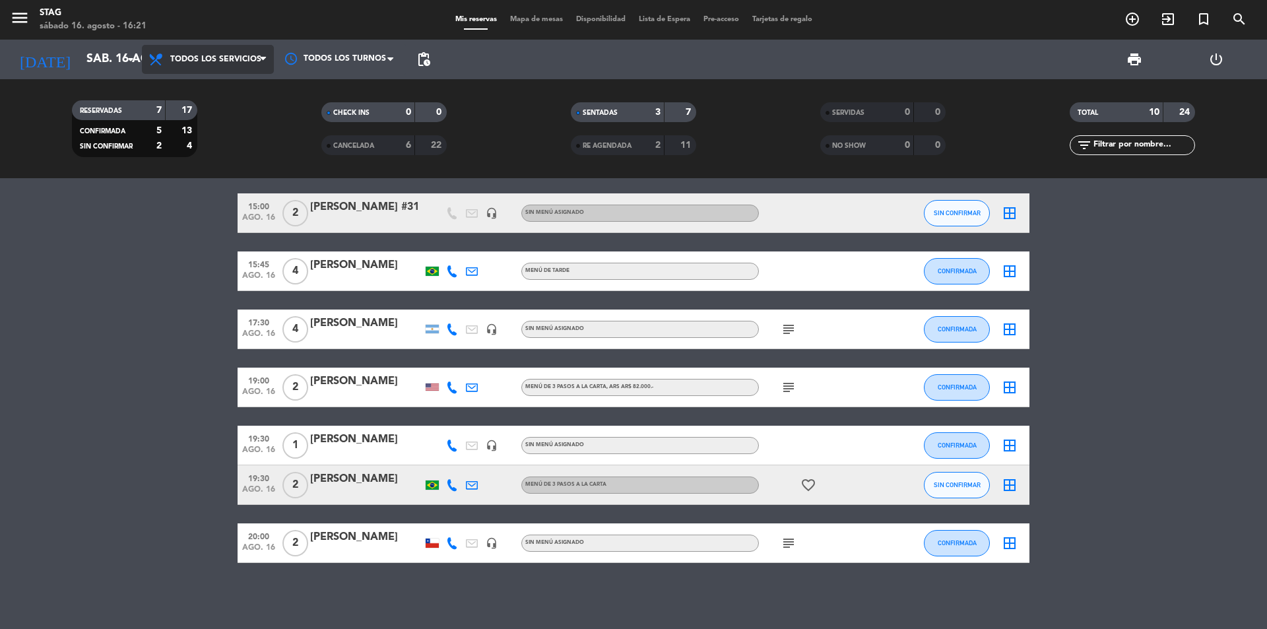
click at [236, 59] on span "Todos los servicios" at bounding box center [215, 59] width 91 height 9
click at [187, 173] on div "menu STAG [DATE] 16. agosto - 16:21 Mis reservas Mapa de mesas Disponibilidad L…" at bounding box center [633, 89] width 1267 height 178
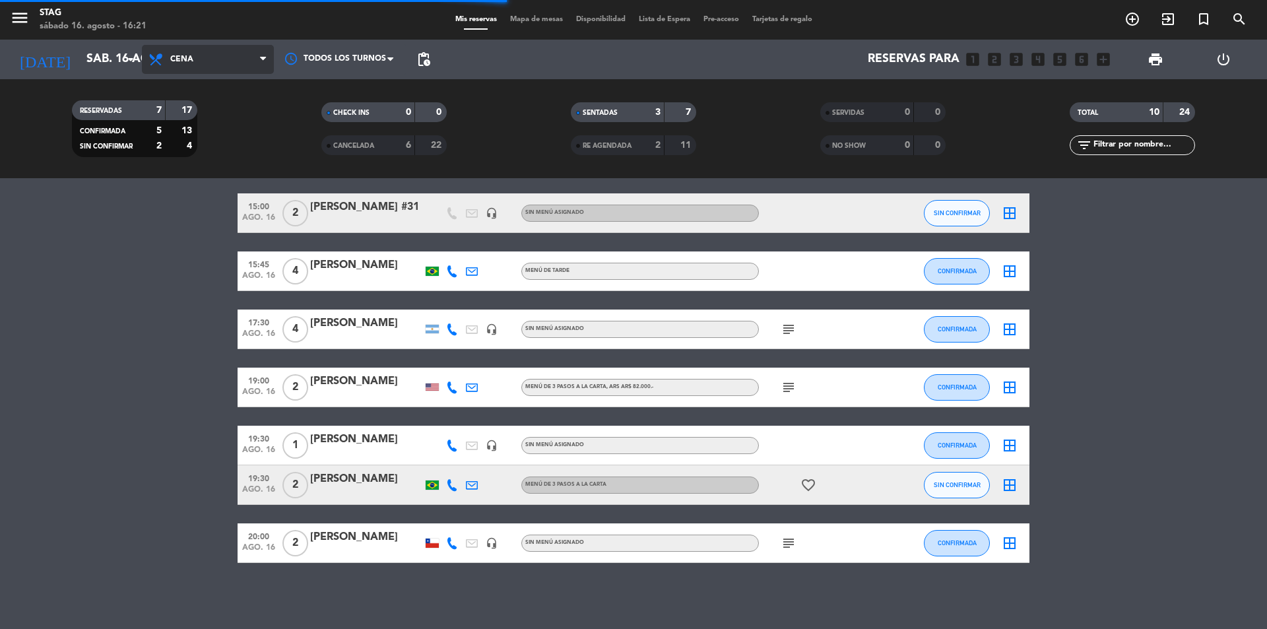
scroll to position [0, 0]
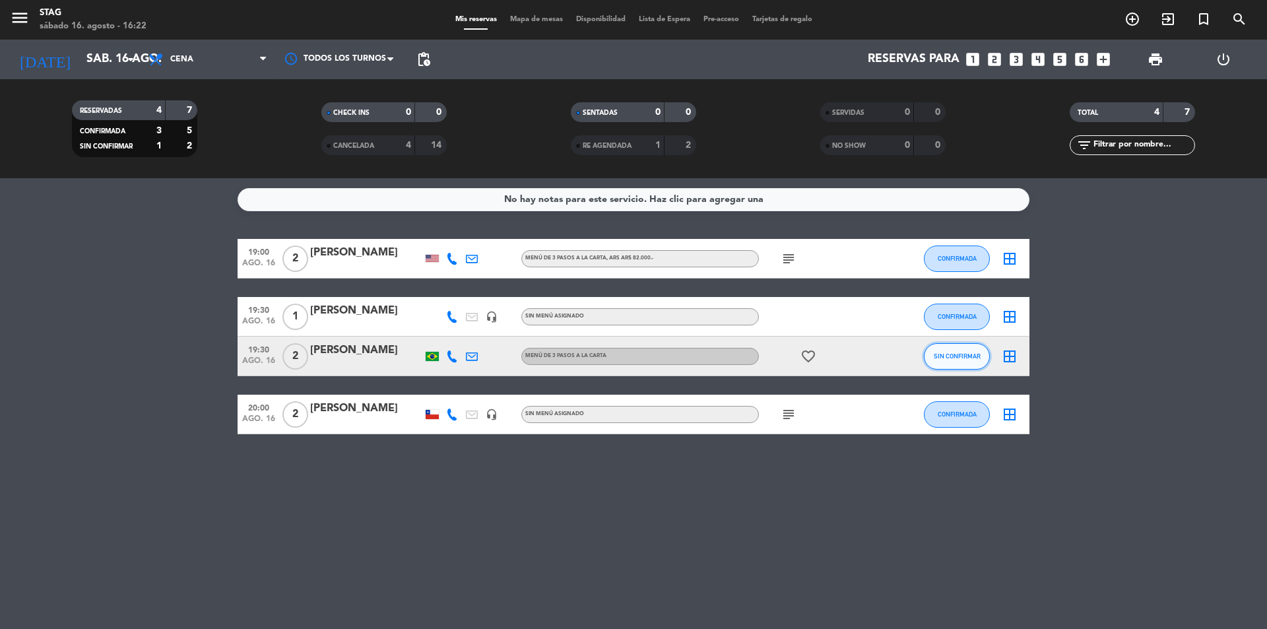
click at [975, 355] on span "SIN CONFIRMAR" at bounding box center [957, 355] width 47 height 7
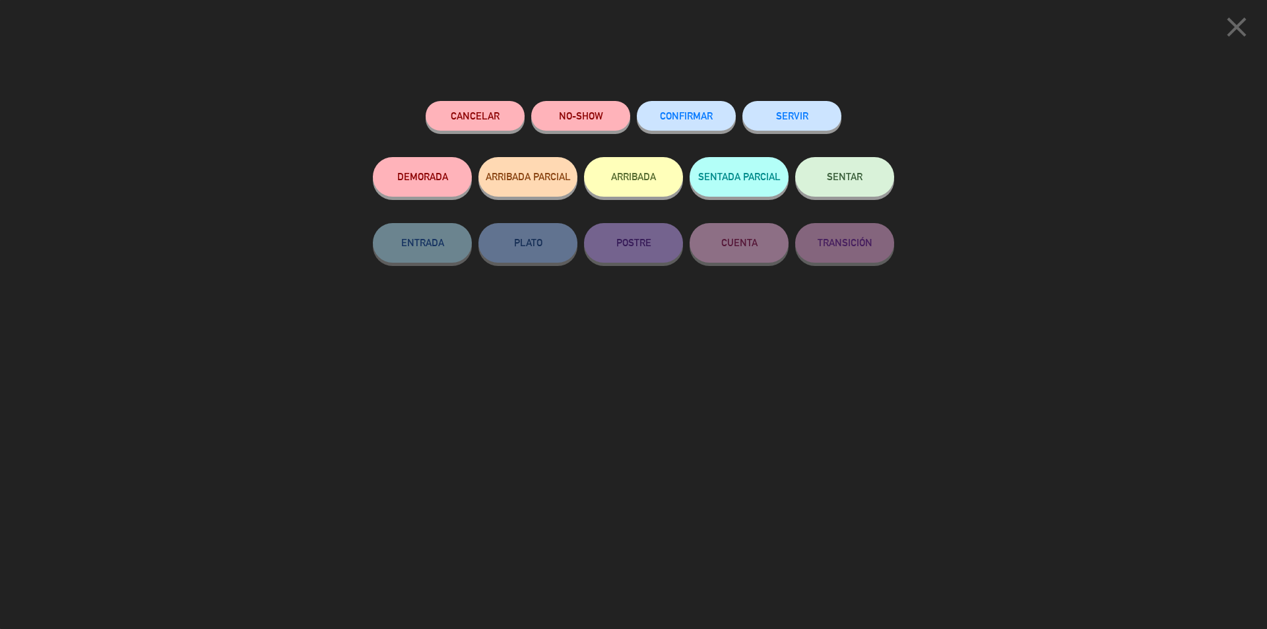
click at [691, 113] on span "CONFIRMAR" at bounding box center [686, 115] width 53 height 11
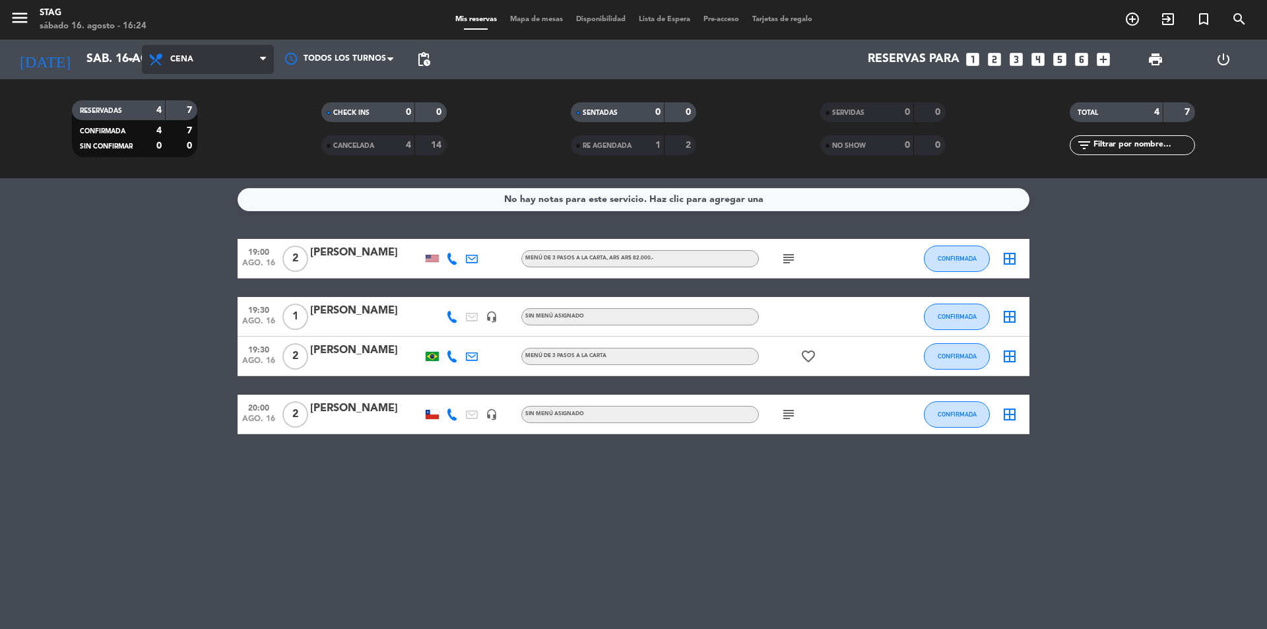
click at [197, 67] on span "Cena" at bounding box center [208, 59] width 132 height 29
click at [191, 139] on div "menu STAG [DATE] 16. agosto - 16:24 Mis reservas Mapa de mesas Disponibilidad L…" at bounding box center [633, 89] width 1267 height 178
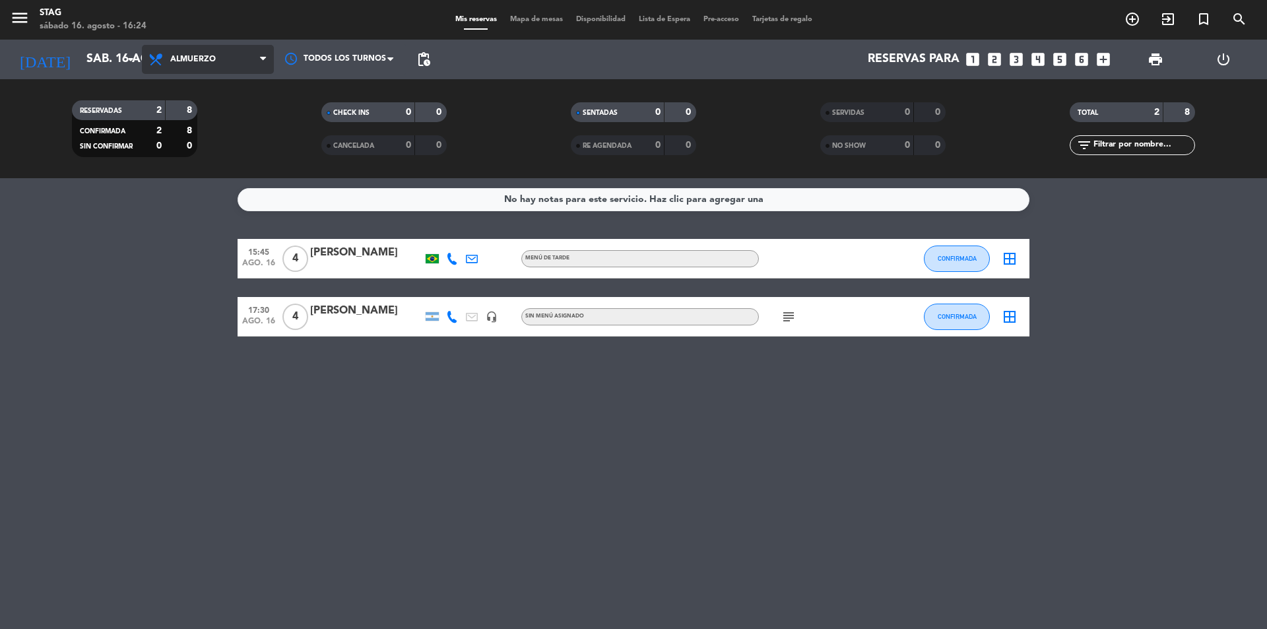
click at [197, 57] on span "Almuerzo" at bounding box center [193, 59] width 46 height 9
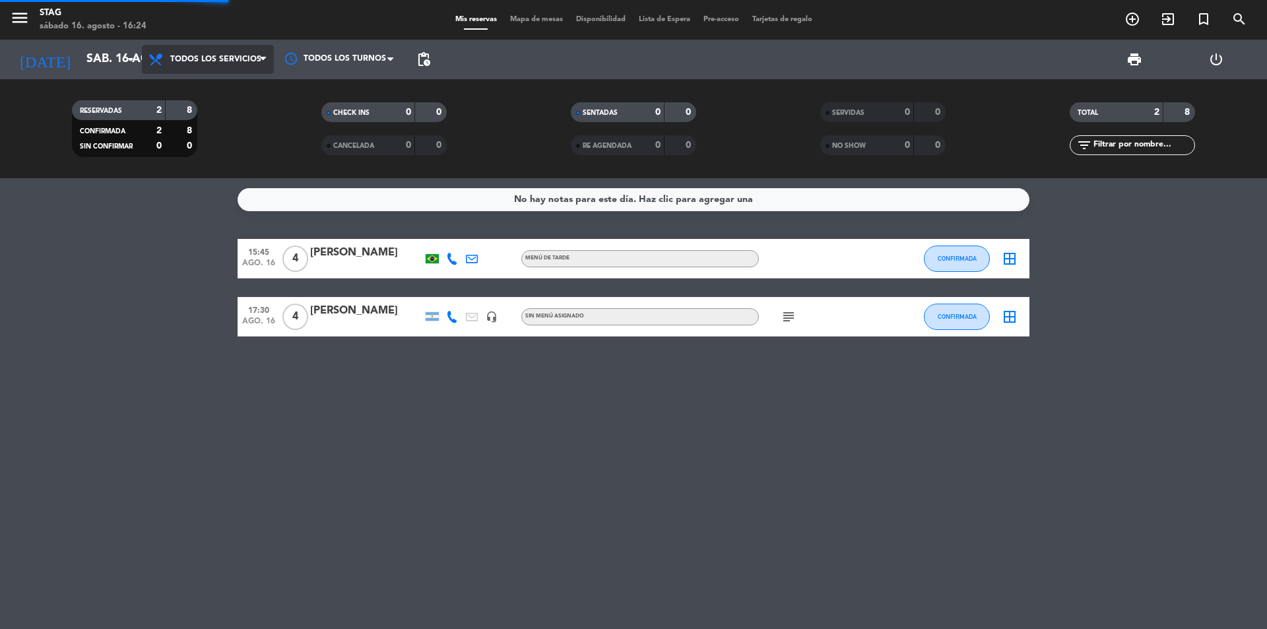
click at [190, 87] on div "menu STAG [DATE] 16. agosto - 16:24 Mis reservas Mapa de mesas Disponibilidad L…" at bounding box center [633, 89] width 1267 height 178
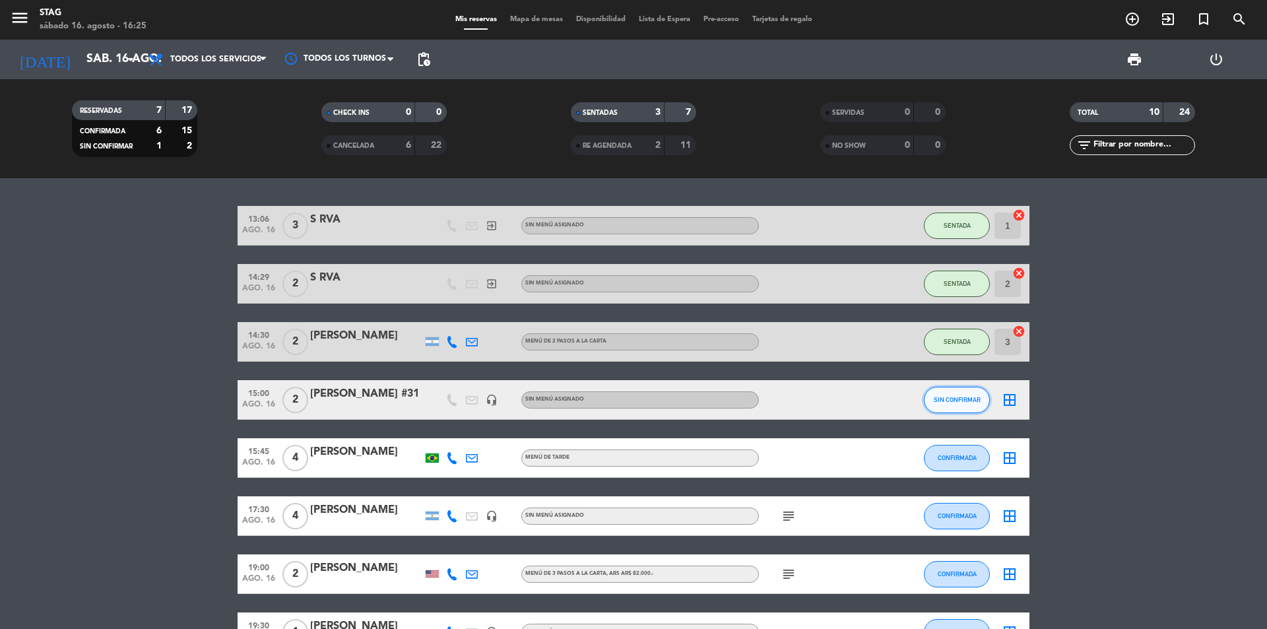
click at [947, 405] on button "SIN CONFIRMAR" at bounding box center [957, 400] width 66 height 26
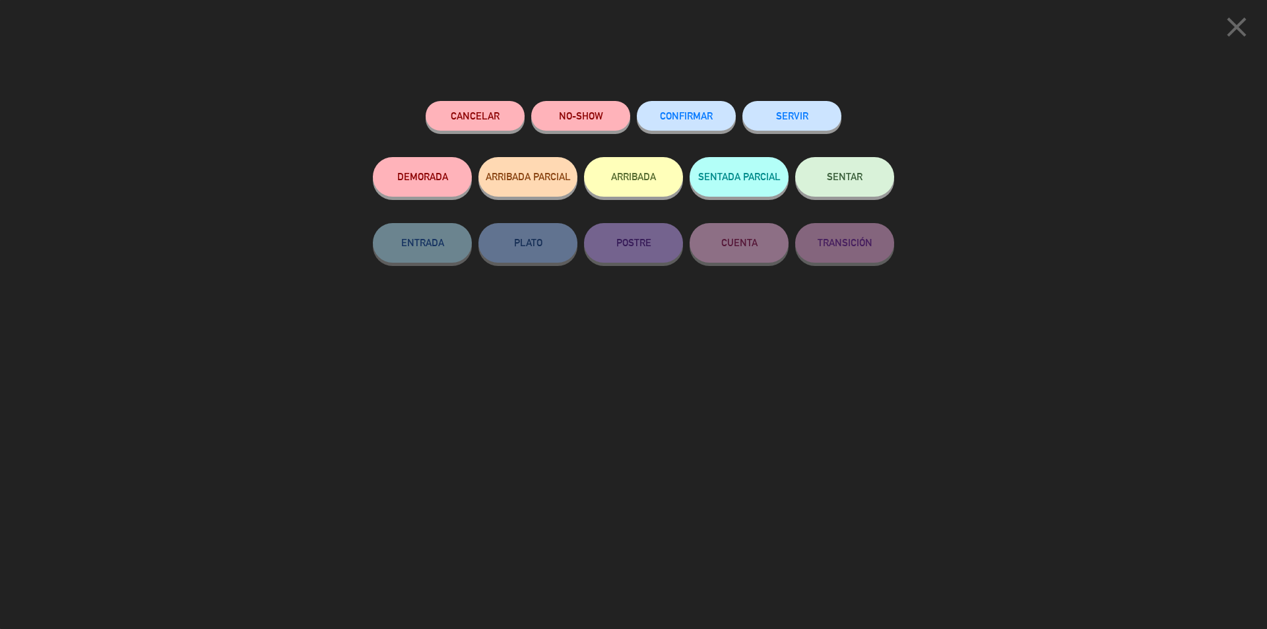
click at [851, 178] on span "SENTAR" at bounding box center [845, 176] width 36 height 11
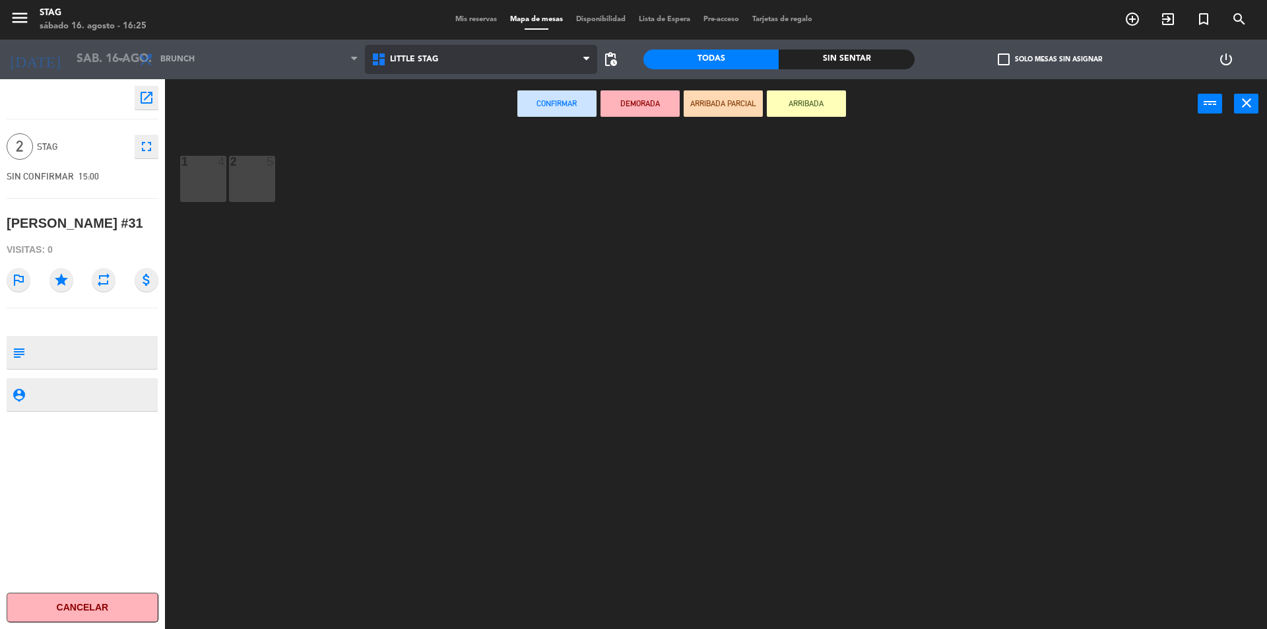
click at [385, 63] on icon at bounding box center [380, 59] width 19 height 16
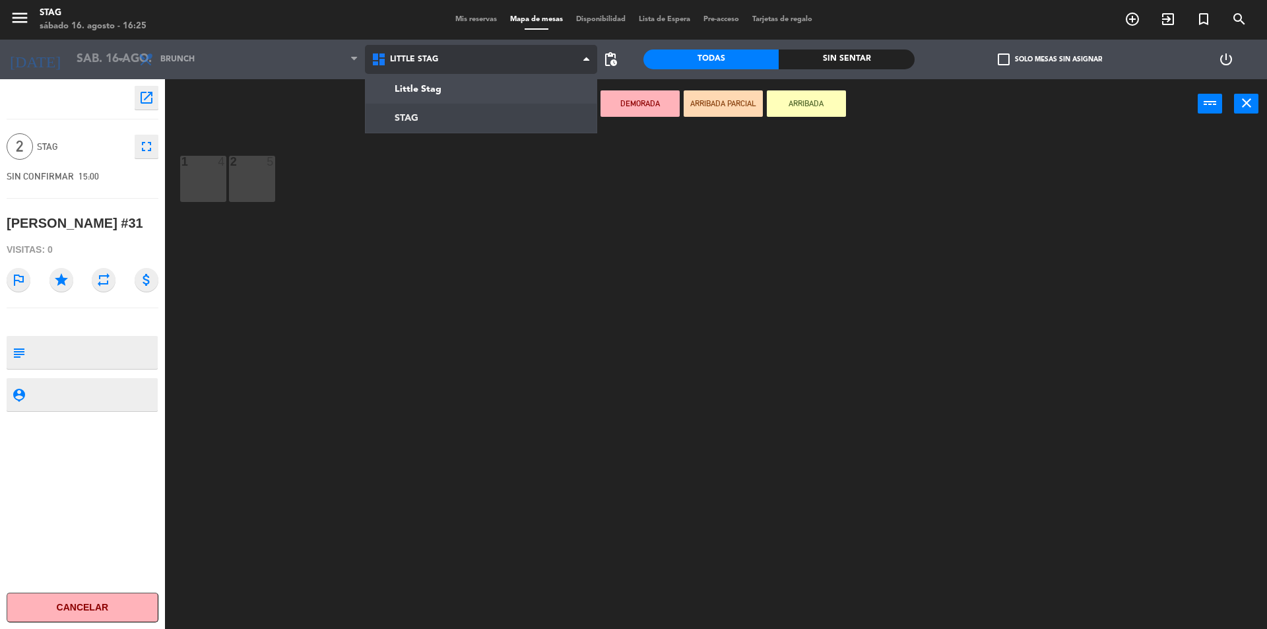
click at [401, 112] on ng-component "menu STAG [DATE] 16. agosto - 16:25 Mis reservas Mapa de mesas Disponibilidad L…" at bounding box center [633, 316] width 1267 height 632
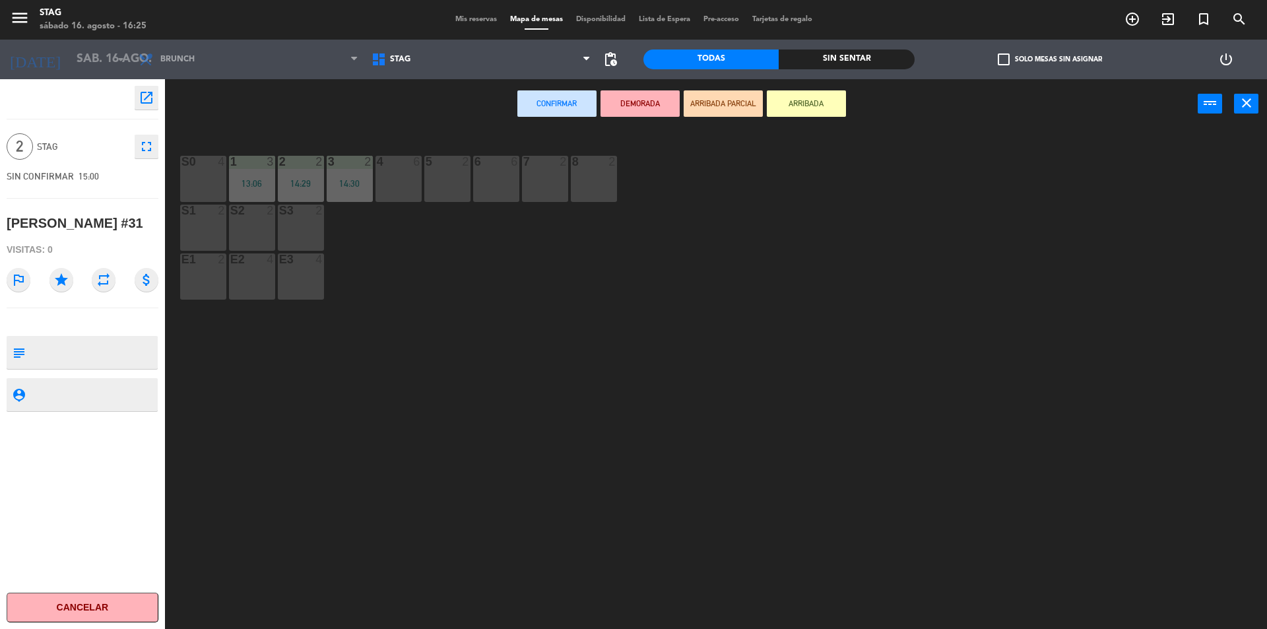
click at [214, 177] on div "S0 4" at bounding box center [203, 179] width 46 height 46
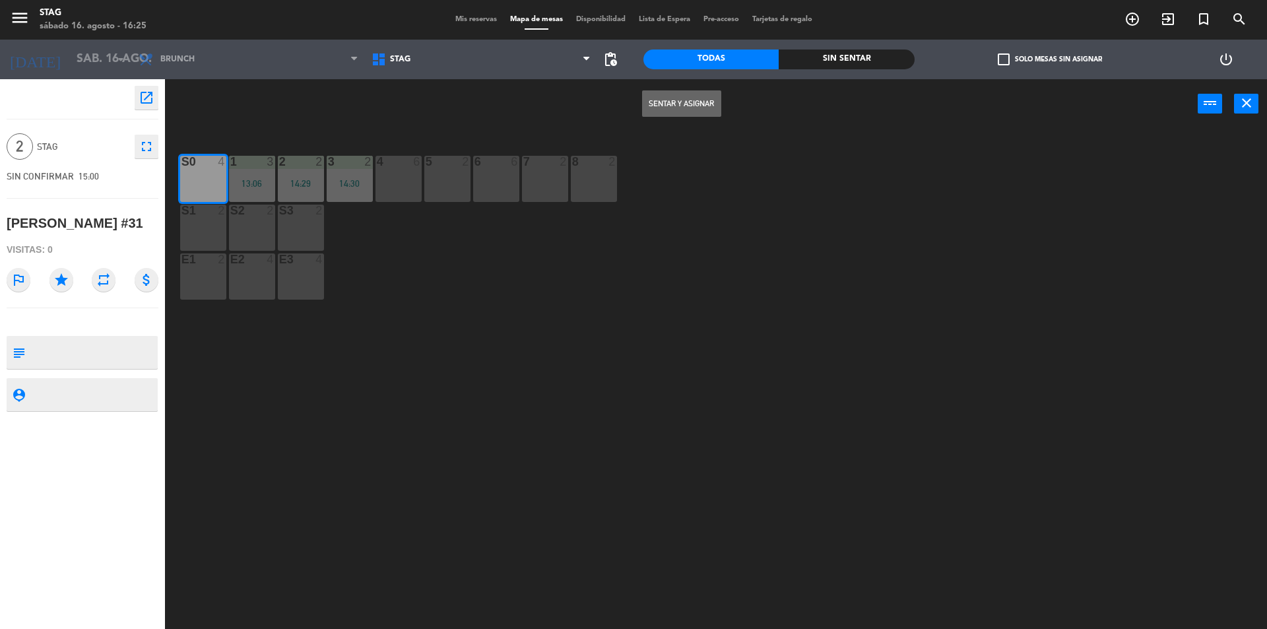
click at [687, 110] on button "Sentar y Asignar" at bounding box center [681, 103] width 79 height 26
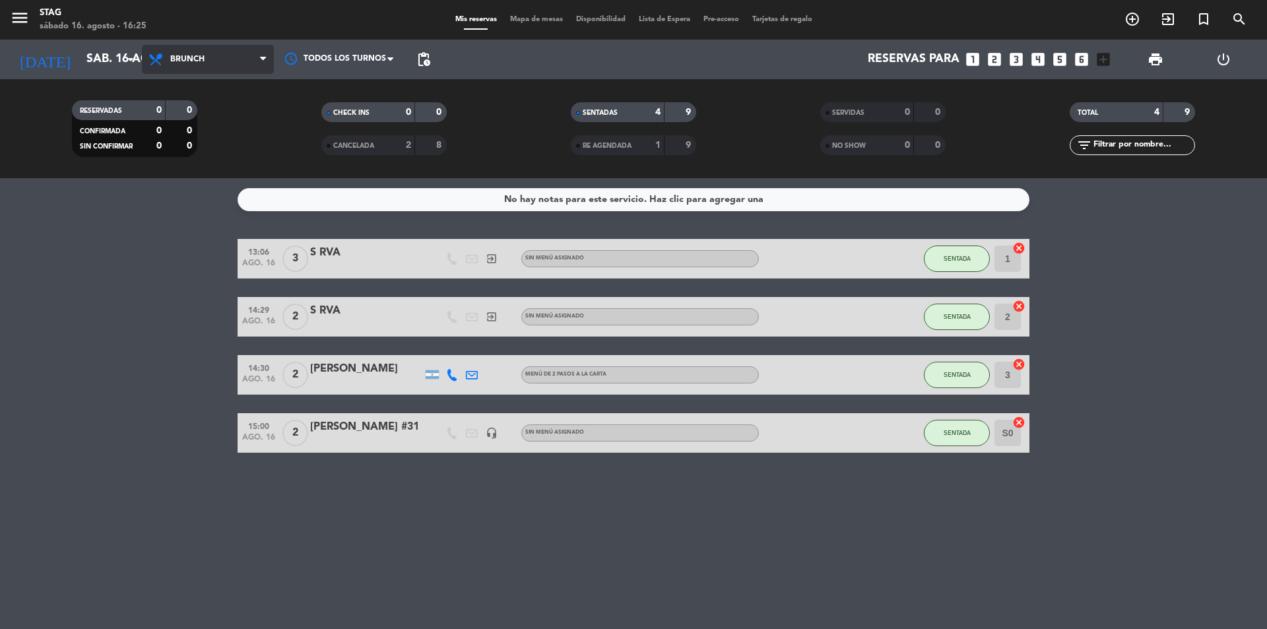
click at [205, 49] on span "Brunch" at bounding box center [208, 59] width 132 height 29
click at [237, 112] on div "menu STAG [DATE] 16. agosto - 16:25 Mis reservas Mapa de mesas Disponibilidad L…" at bounding box center [633, 89] width 1267 height 178
click at [202, 58] on span "Brunch" at bounding box center [187, 59] width 34 height 9
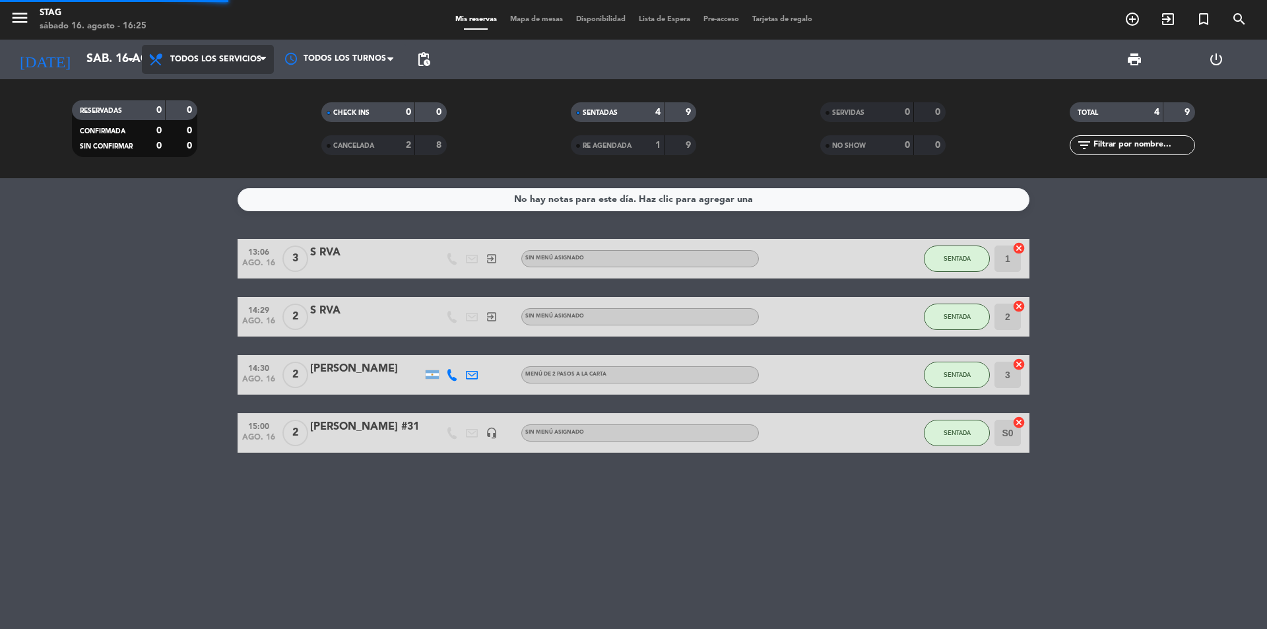
click at [226, 97] on div "menu STAG [DATE] 16. agosto - 16:25 Mis reservas Mapa de mesas Disponibilidad L…" at bounding box center [633, 89] width 1267 height 178
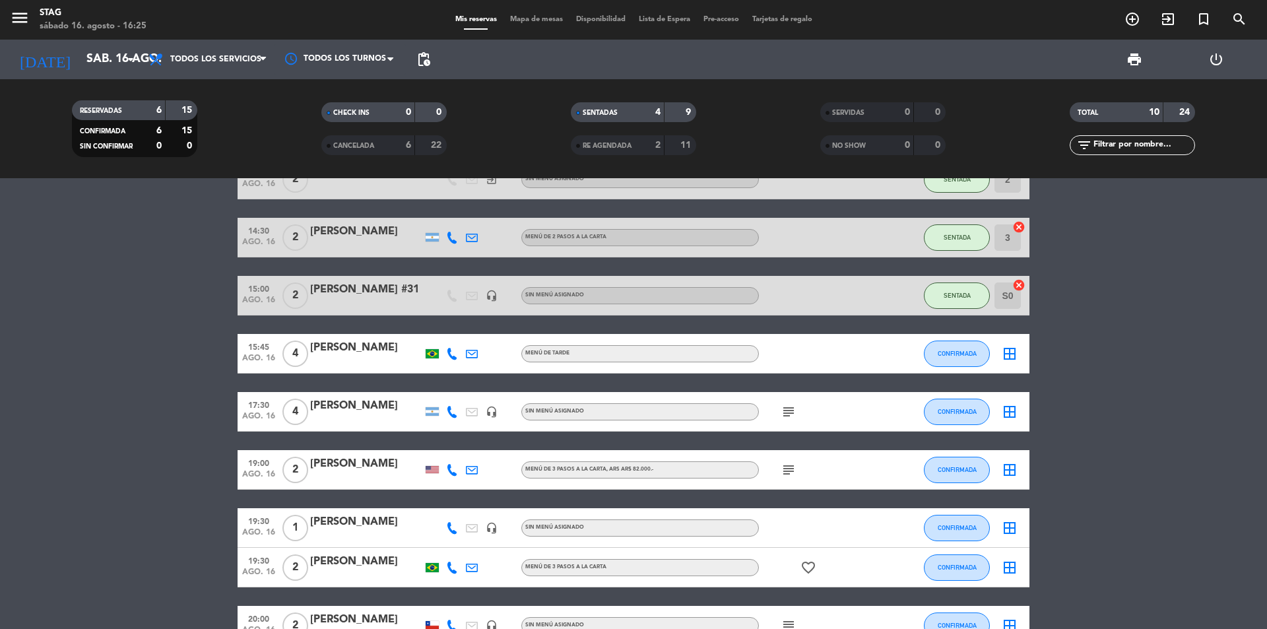
scroll to position [154, 0]
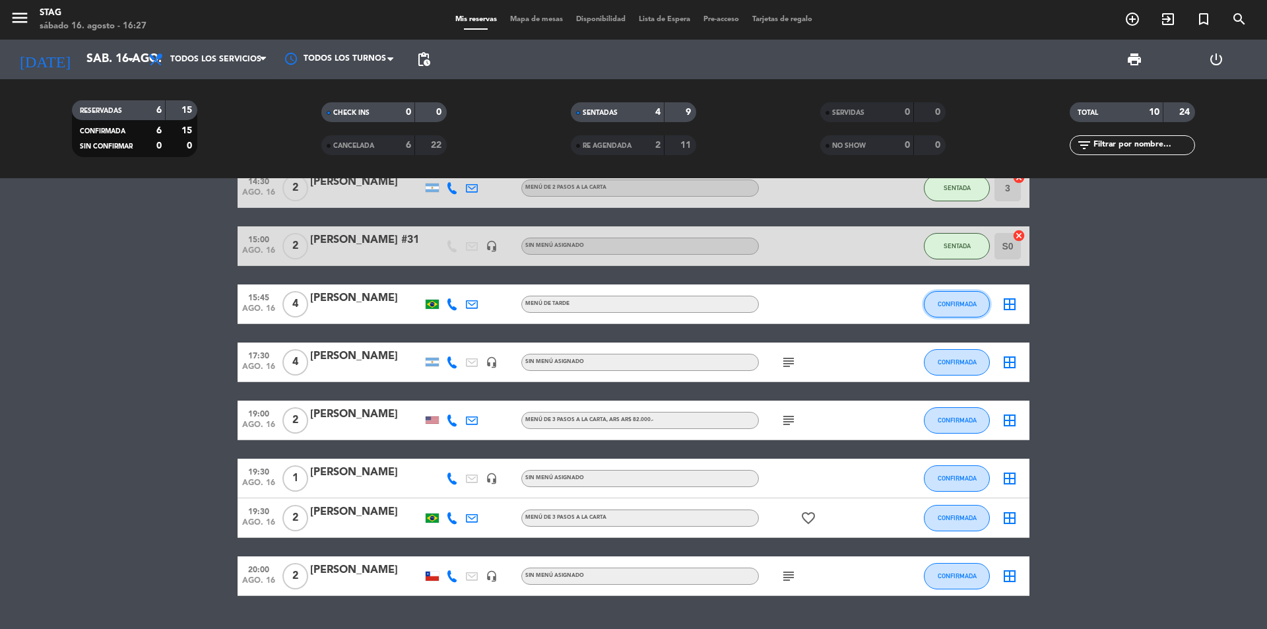
click at [968, 301] on span "CONFIRMADA" at bounding box center [957, 303] width 39 height 7
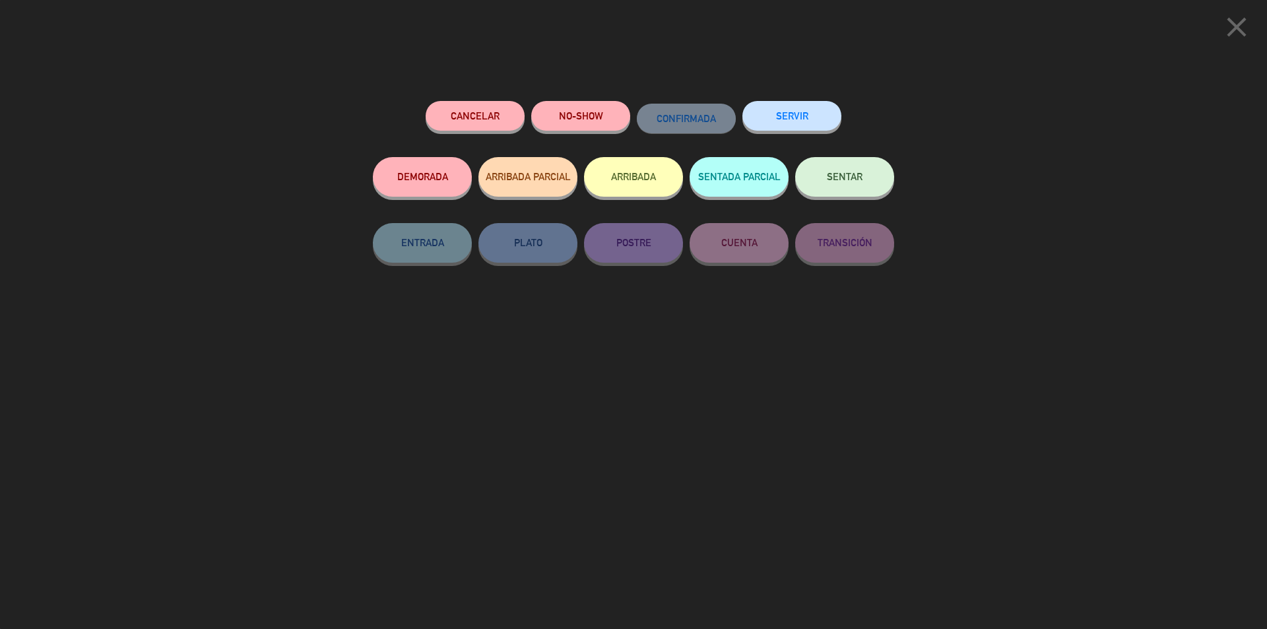
click at [855, 176] on span "SENTAR" at bounding box center [845, 176] width 36 height 11
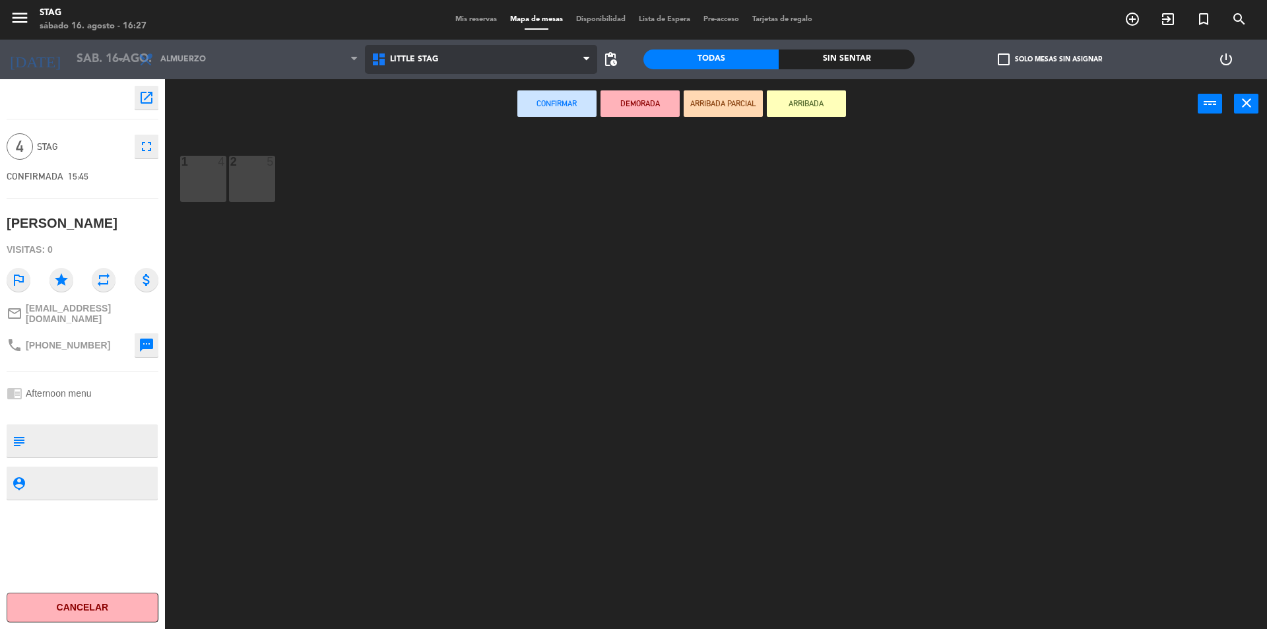
click at [406, 67] on span "Little Stag" at bounding box center [481, 59] width 233 height 29
click at [396, 112] on ng-component "menu STAG [DATE] 16. agosto - 16:27 Mis reservas Mapa de mesas Disponibilidad L…" at bounding box center [633, 316] width 1267 height 632
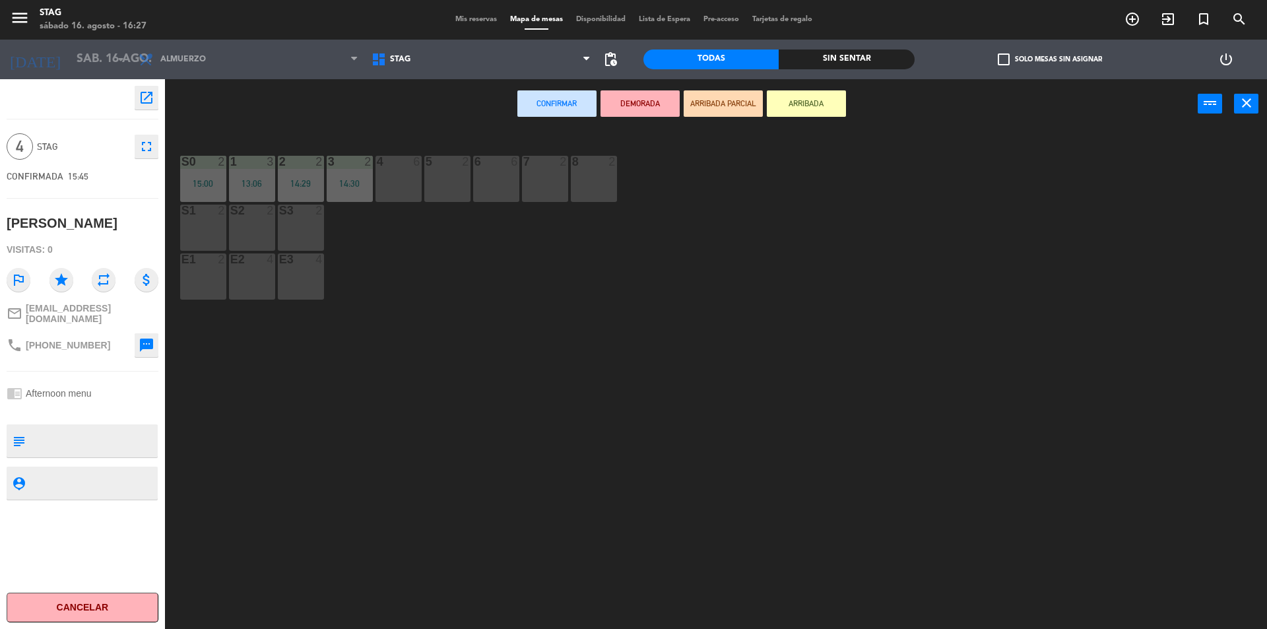
click at [199, 269] on div "E1 2" at bounding box center [203, 276] width 46 height 46
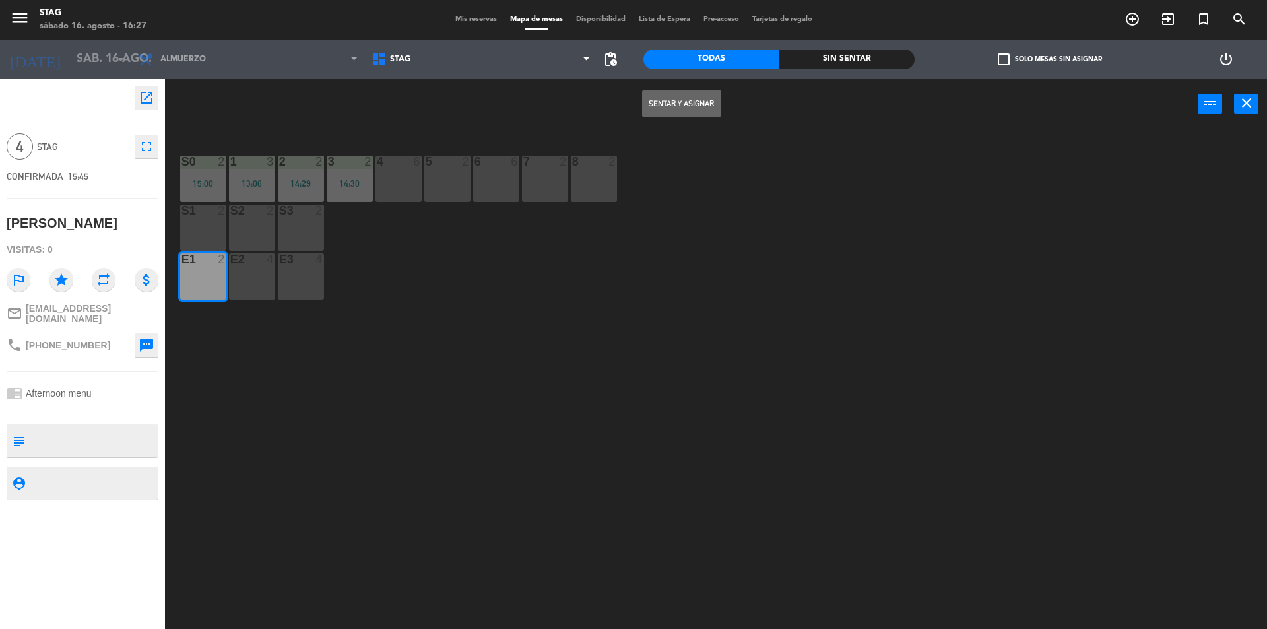
click at [696, 108] on button "Sentar y Asignar" at bounding box center [681, 103] width 79 height 26
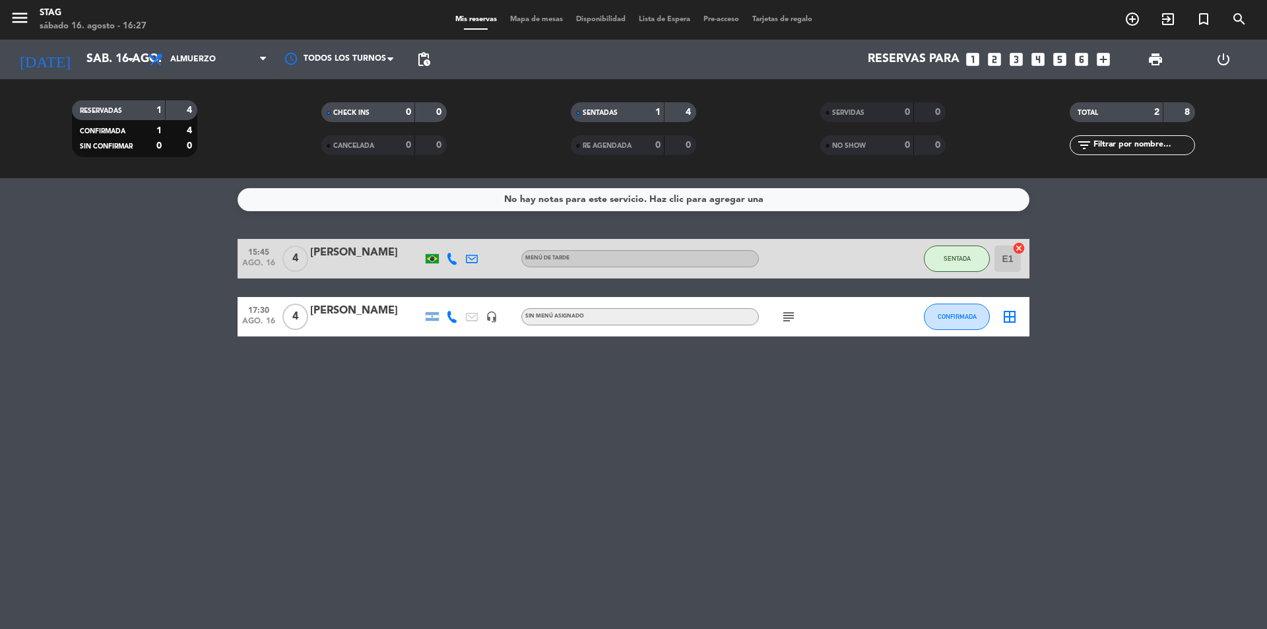
click at [300, 315] on span "4" at bounding box center [295, 317] width 26 height 26
click at [393, 419] on div "No hay notas para este servicio. Haz clic para agregar una 15:45 [DATE] 4 [PERS…" at bounding box center [633, 403] width 1267 height 451
click at [196, 56] on span "Almuerzo" at bounding box center [193, 59] width 46 height 9
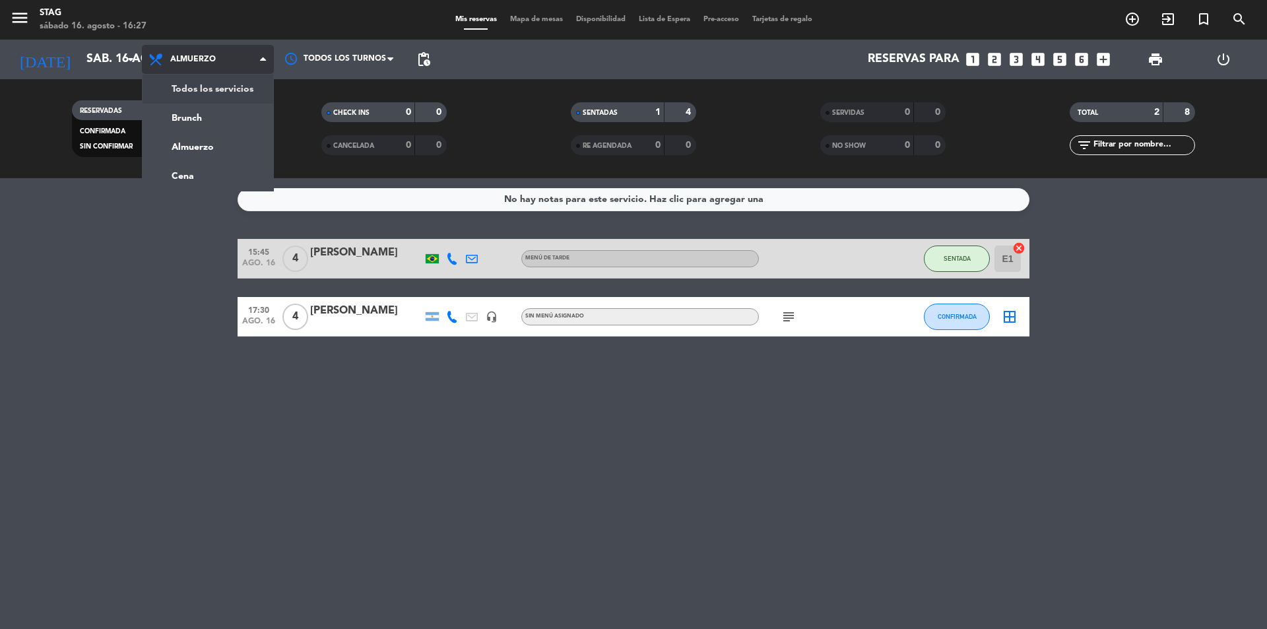
click at [234, 86] on div "menu STAG [DATE] 16. agosto - 16:27 Mis reservas Mapa de mesas Disponibilidad L…" at bounding box center [633, 89] width 1267 height 178
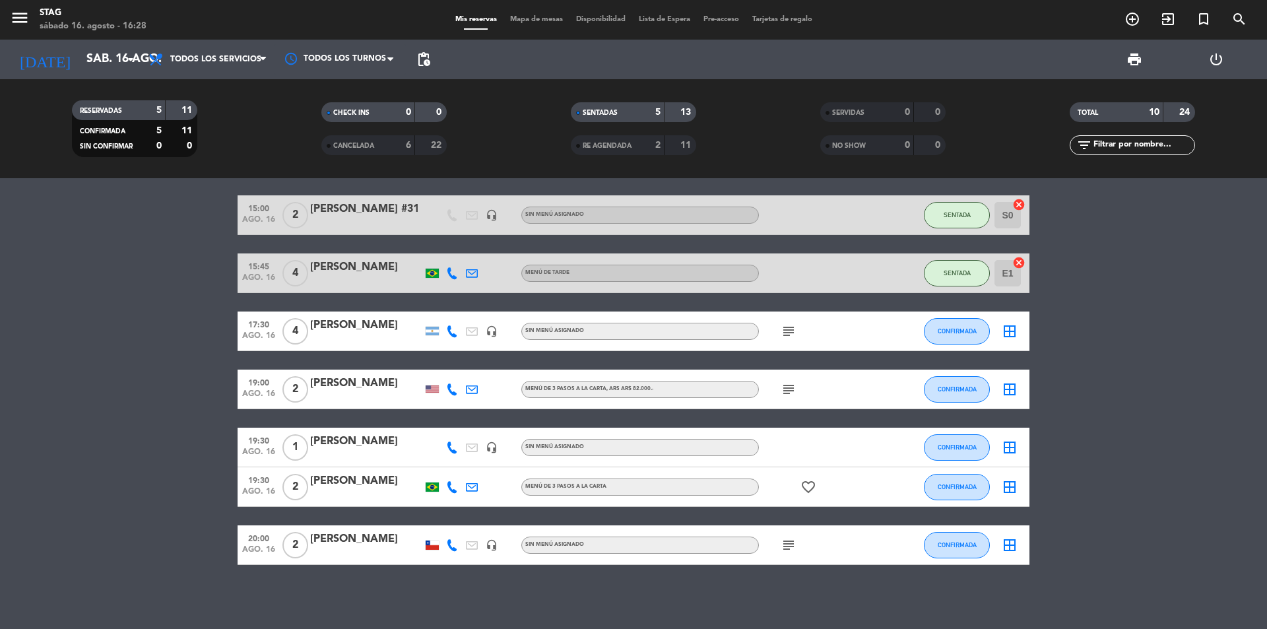
scroll to position [187, 0]
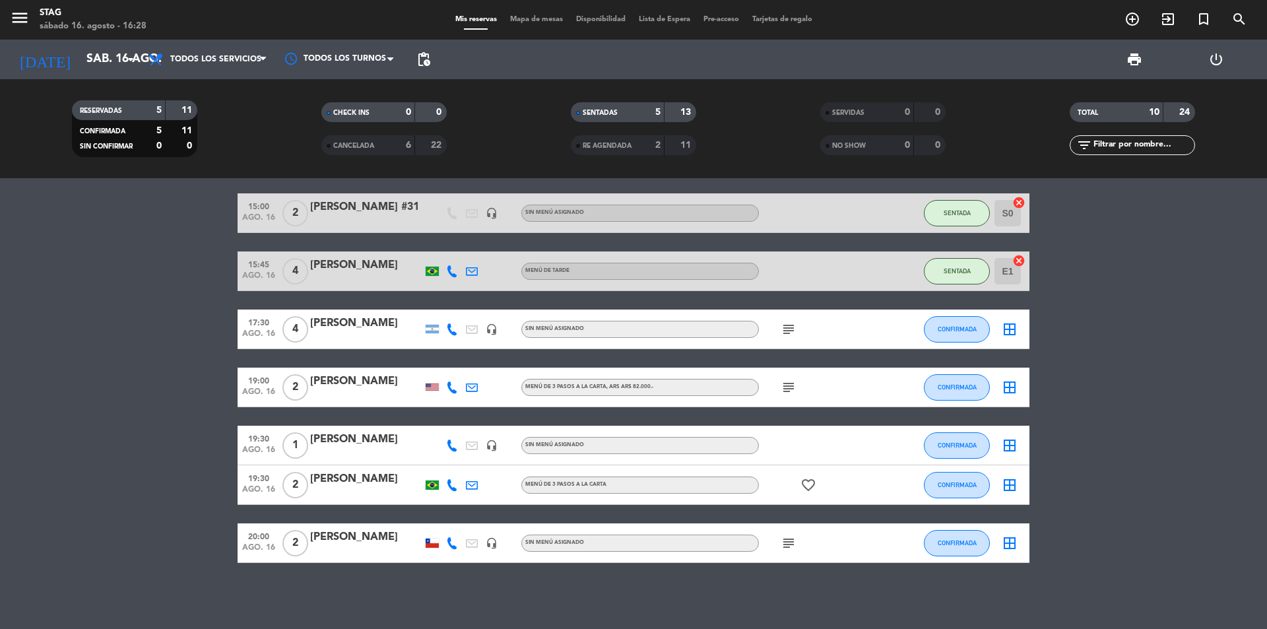
drag, startPoint x: 237, startPoint y: 307, endPoint x: 306, endPoint y: 310, distance: 69.4
click at [306, 310] on bookings-row "13:06 [DATE] 3 S RVA exit_to_app Sin menú asignado SENTADA 1 cancel 14:29 [DATE…" at bounding box center [633, 291] width 1267 height 544
click at [1139, 253] on bookings-row "13:06 [DATE] 3 S RVA exit_to_app Sin menú asignado SENTADA 1 cancel 14:29 [DATE…" at bounding box center [633, 291] width 1267 height 544
click at [222, 57] on span "Todos los servicios" at bounding box center [215, 59] width 91 height 9
click at [198, 146] on div "menu STAG [DATE] 16. agosto - 16:28 Mis reservas Mapa de mesas Disponibilidad L…" at bounding box center [633, 89] width 1267 height 178
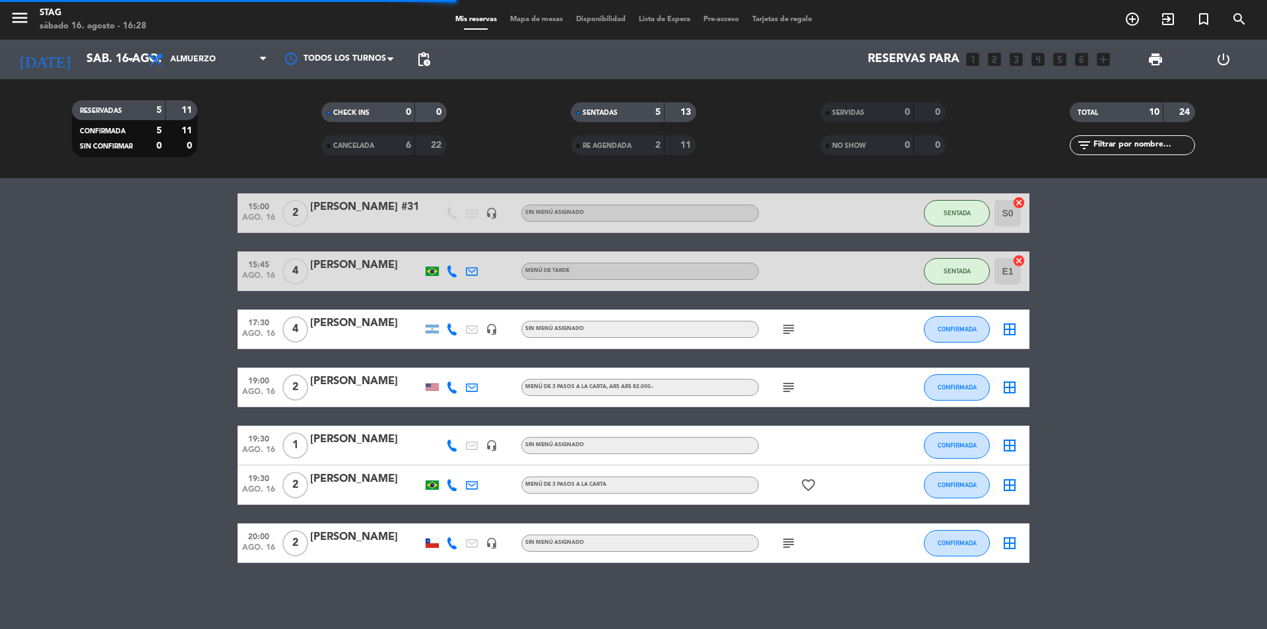
scroll to position [0, 0]
